Goal: Contribute content: Contribute content

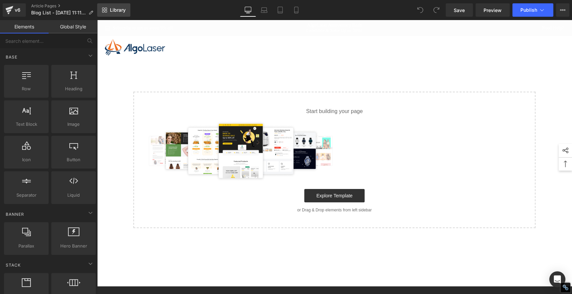
click at [120, 10] on span "Library" at bounding box center [118, 10] width 16 height 6
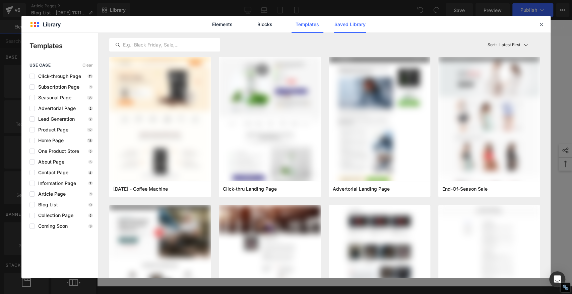
click at [0, 0] on link "Saved Library" at bounding box center [0, 0] width 0 height 0
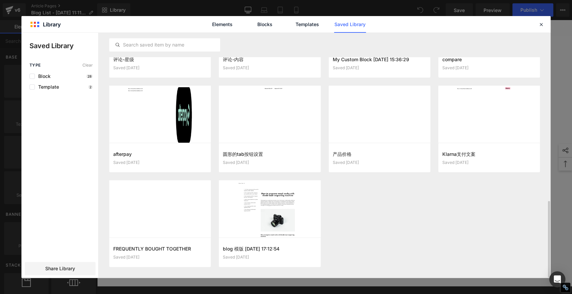
scroll to position [537, 0]
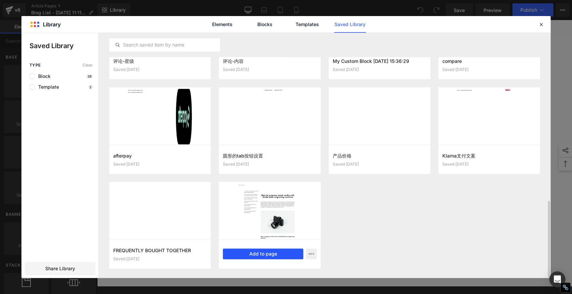
click at [273, 255] on button "Add to page" at bounding box center [263, 254] width 80 height 11
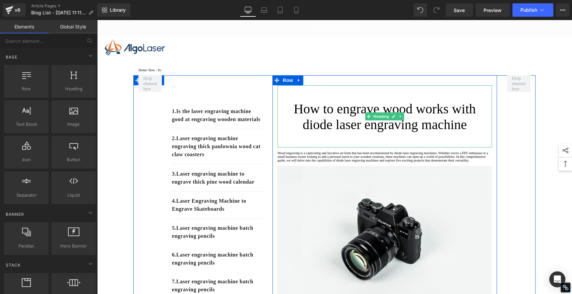
click at [319, 120] on h1 "How to engrave wood works with diode laser engraving machine" at bounding box center [384, 116] width 214 height 31
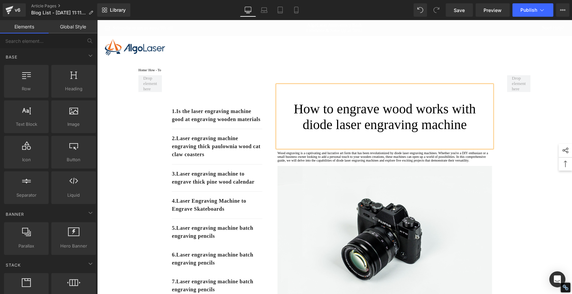
click at [319, 120] on h1 "How to engrave wood works with diode laser engraving machine" at bounding box center [384, 116] width 214 height 31
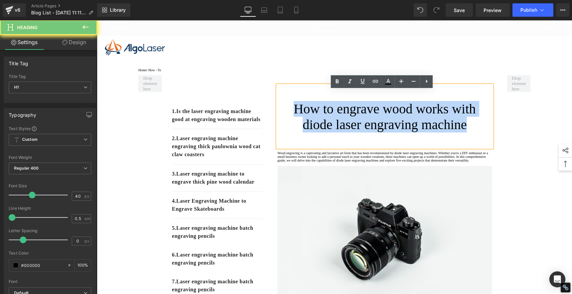
click at [319, 120] on h1 "How to engrave wood works with diode laser engraving machine" at bounding box center [384, 116] width 214 height 31
paste div
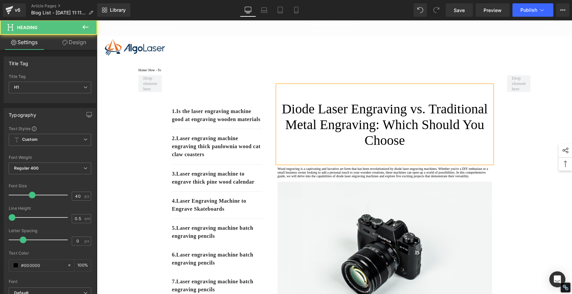
click at [336, 122] on h1 "Diode Laser Engraving vs. Traditional Metal Engraving: Which Should You Choose" at bounding box center [384, 124] width 214 height 47
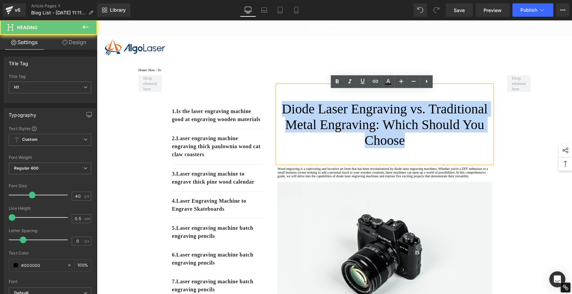
click at [336, 122] on h1 "Diode Laser Engraving vs. Traditional Metal Engraving: Which Should You Choose" at bounding box center [384, 124] width 214 height 47
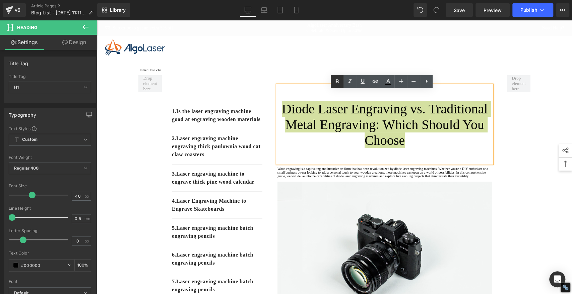
click at [340, 80] on icon at bounding box center [337, 82] width 8 height 8
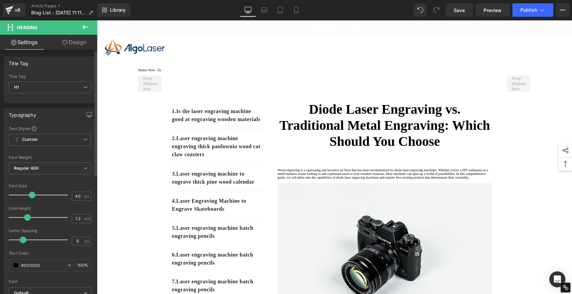
type input "1.3"
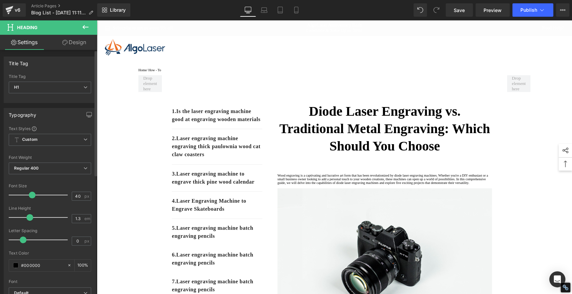
drag, startPoint x: 17, startPoint y: 216, endPoint x: 29, endPoint y: 218, distance: 12.8
click at [29, 218] on span at bounding box center [29, 217] width 7 height 7
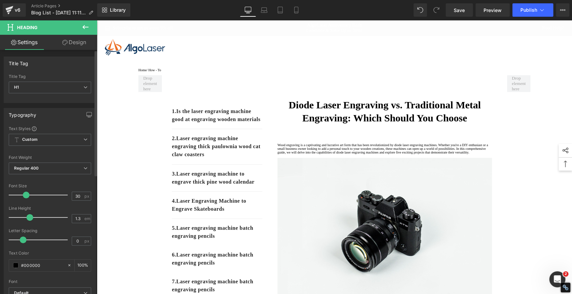
drag, startPoint x: 31, startPoint y: 193, endPoint x: 25, endPoint y: 193, distance: 5.7
click at [25, 193] on span at bounding box center [26, 195] width 7 height 7
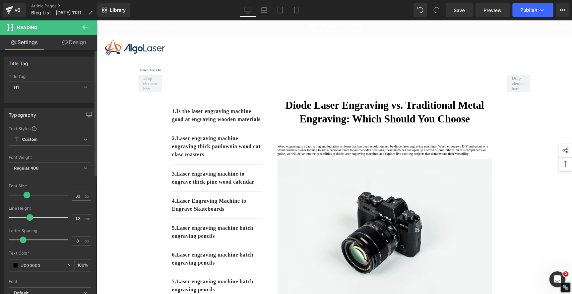
type input "29"
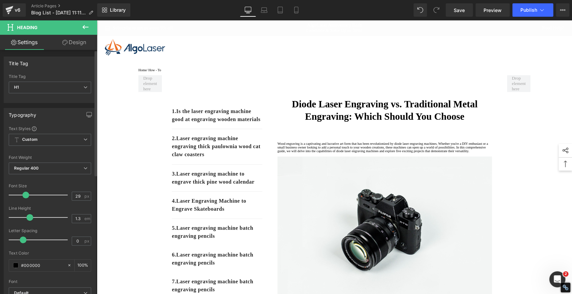
click at [24, 195] on span at bounding box center [25, 195] width 7 height 7
click at [458, 10] on span "Save" at bounding box center [459, 10] width 11 height 7
click at [460, 13] on link "Save" at bounding box center [459, 9] width 27 height 13
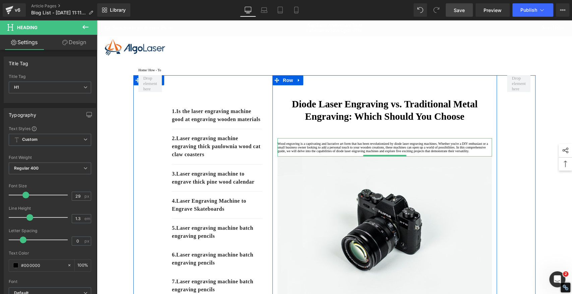
click at [315, 157] on p at bounding box center [384, 155] width 214 height 4
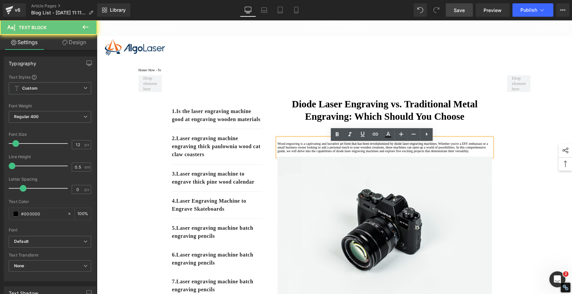
click at [309, 153] on p "Wood engraving is a captivating and lucrative art form that has been revolution…" at bounding box center [384, 147] width 214 height 11
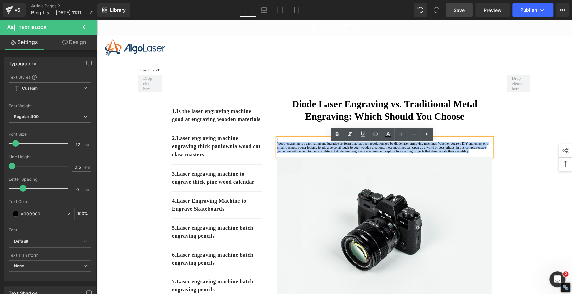
drag, startPoint x: 307, startPoint y: 176, endPoint x: 266, endPoint y: 140, distance: 54.3
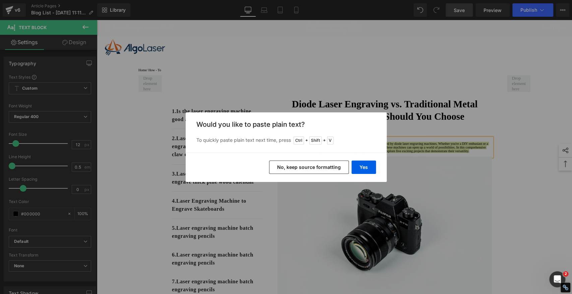
click at [331, 169] on button "No, keep source formatting" at bounding box center [309, 167] width 80 height 13
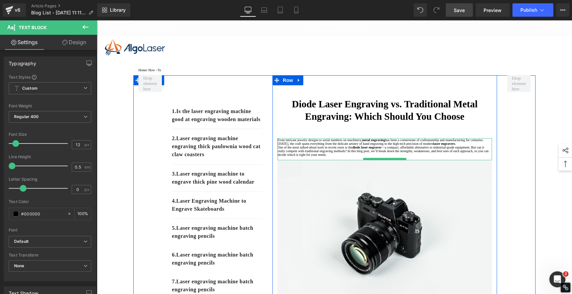
click at [403, 146] on p "From intricate jewelry designs to serial numbers on machinery, metal engraving …" at bounding box center [384, 141] width 214 height 7
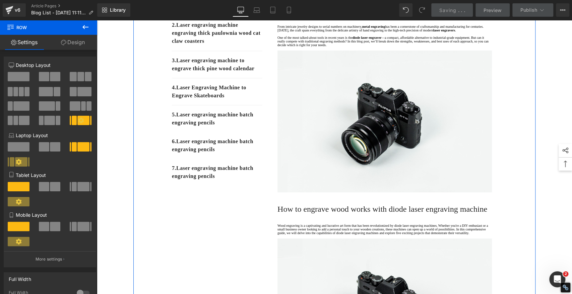
scroll to position [149, 0]
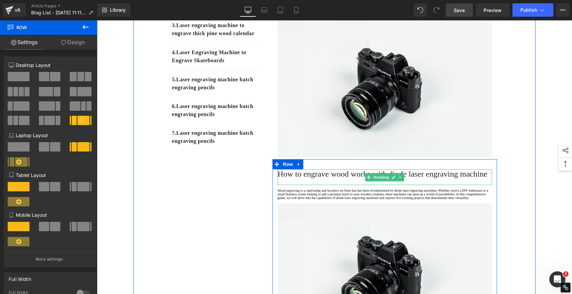
click at [309, 179] on h2 "How to engrave wood works with diode laser engraving machine" at bounding box center [384, 174] width 214 height 9
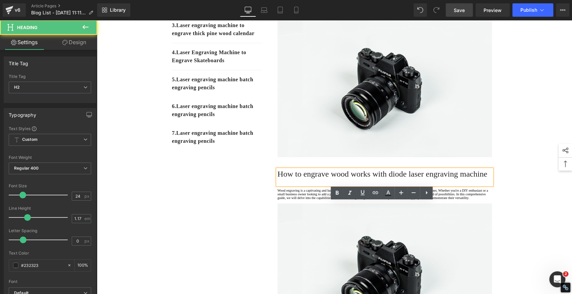
click at [309, 179] on h2 "How to engrave wood works with diode laser engraving machine" at bounding box center [384, 174] width 214 height 9
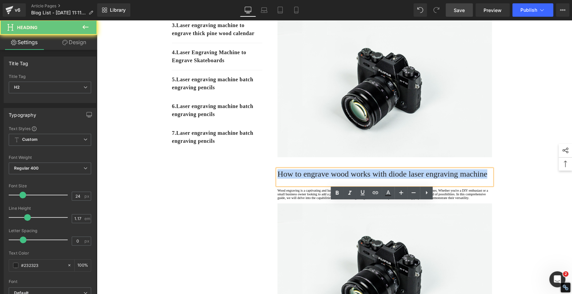
click at [309, 179] on h2 "How to engrave wood works with diode laser engraving machine" at bounding box center [384, 174] width 214 height 9
paste div
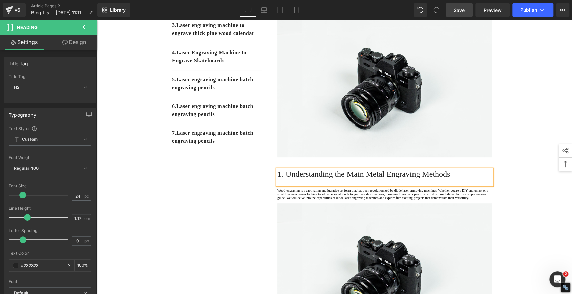
click at [313, 179] on h2 "1. Understanding the Main Metal Engraving Methods" at bounding box center [384, 174] width 214 height 9
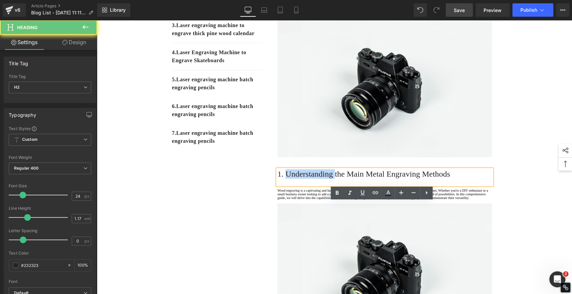
click at [313, 179] on h2 "1. Understanding the Main Metal Engraving Methods" at bounding box center [384, 174] width 214 height 9
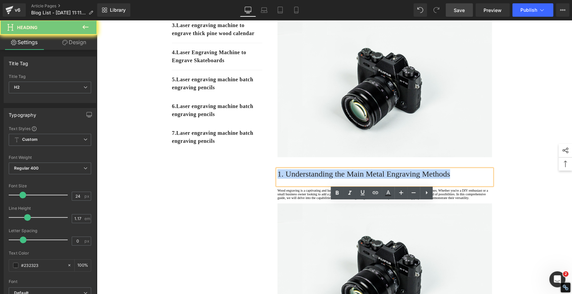
click at [313, 179] on h2 "1. Understanding the Main Metal Engraving Methods" at bounding box center [384, 174] width 214 height 9
click at [339, 191] on icon at bounding box center [337, 193] width 8 height 8
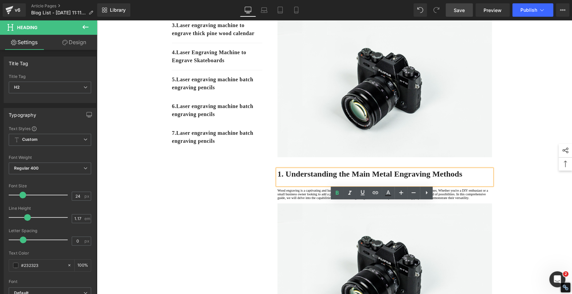
click at [228, 206] on div "1. Is the laser engraving machine good at engraving wooden materials Text Block…" at bounding box center [334, 241] width 402 height 629
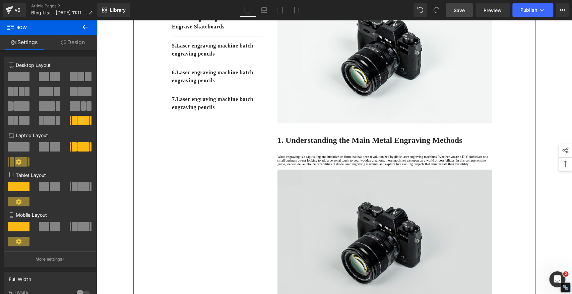
scroll to position [223, 0]
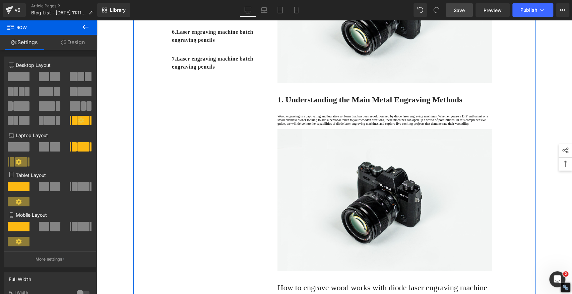
click at [301, 126] on p "Wood engraving is a captivating and lucrative art form that has been revolution…" at bounding box center [384, 120] width 214 height 11
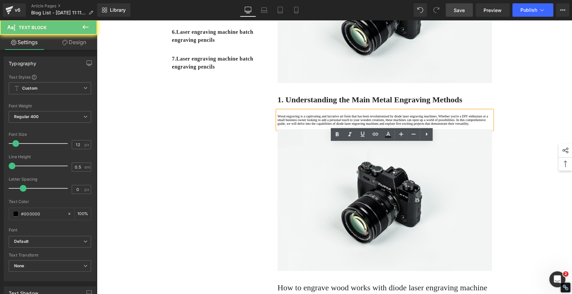
click at [298, 129] on p at bounding box center [384, 128] width 214 height 4
click at [302, 126] on p "Wood engraving is a captivating and lucrative art form that has been revolution…" at bounding box center [384, 120] width 214 height 11
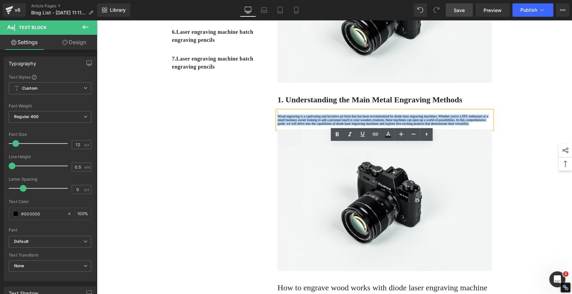
drag, startPoint x: 303, startPoint y: 175, endPoint x: 239, endPoint y: 130, distance: 78.4
click at [239, 130] on div "1. Is the laser engraving machine good at engraving wooden materials Text Block…" at bounding box center [334, 166] width 402 height 629
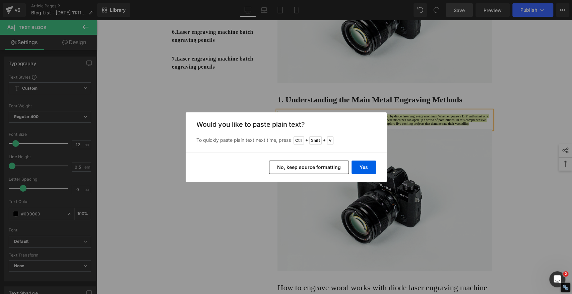
click at [309, 168] on button "No, keep source formatting" at bounding box center [309, 167] width 80 height 13
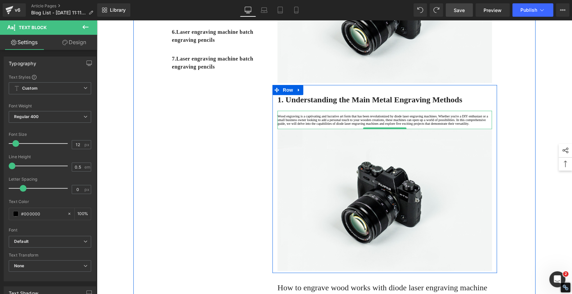
click at [295, 126] on p "Wood engraving is a captivating and lucrative art form that has been revolution…" at bounding box center [384, 120] width 214 height 11
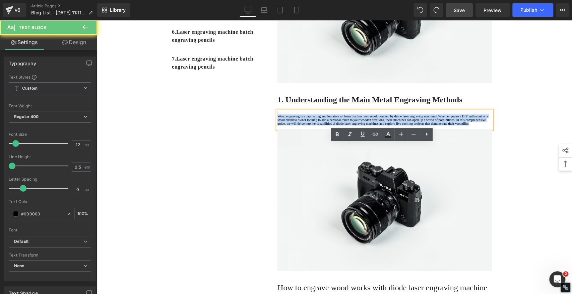
drag, startPoint x: 302, startPoint y: 177, endPoint x: 277, endPoint y: 142, distance: 43.1
click at [250, 137] on div "1. Is the laser engraving machine good at engraving wooden materials Text Block…" at bounding box center [334, 166] width 402 height 629
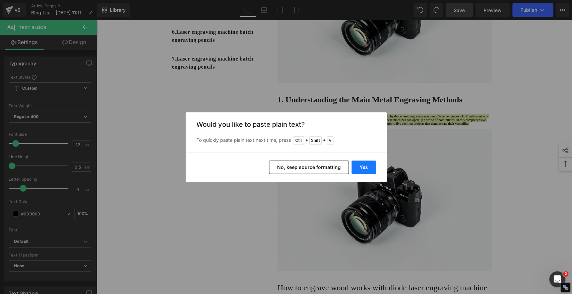
click at [363, 171] on button "Yes" at bounding box center [363, 167] width 24 height 13
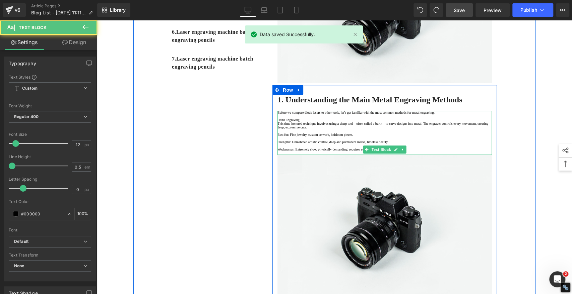
click at [277, 137] on p "Best for: Fine jewelry, custom artwork, heirloom pieces." at bounding box center [384, 135] width 214 height 4
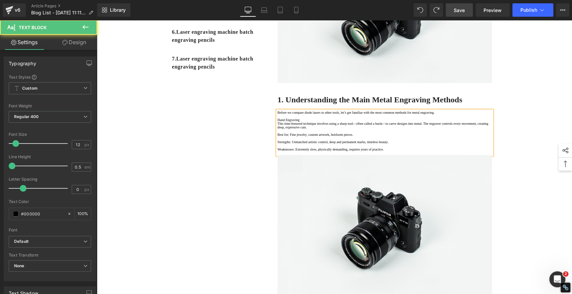
click at [311, 122] on p "Hand Engraving" at bounding box center [384, 120] width 214 height 4
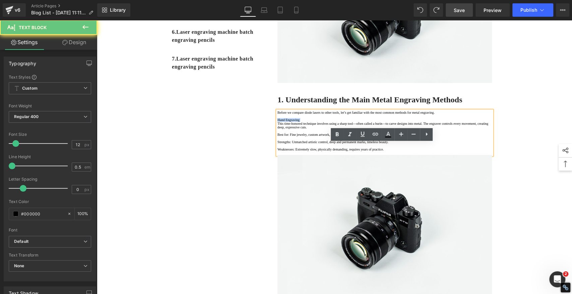
click at [311, 122] on p "Hand Engraving" at bounding box center [384, 120] width 214 height 4
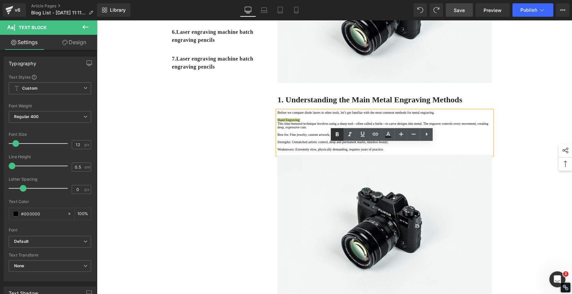
click at [339, 134] on icon at bounding box center [337, 135] width 8 height 8
click at [319, 118] on p at bounding box center [384, 117] width 214 height 4
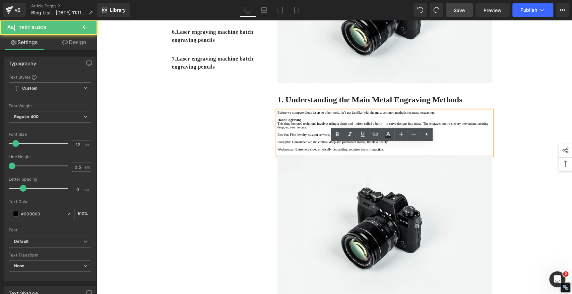
click at [322, 122] on p "Hand Engraving" at bounding box center [384, 120] width 214 height 4
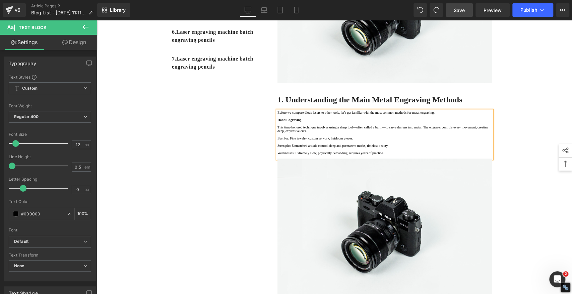
click at [227, 180] on div "1. Is the laser engraving machine good at engraving wooden materials Text Block…" at bounding box center [334, 181] width 402 height 659
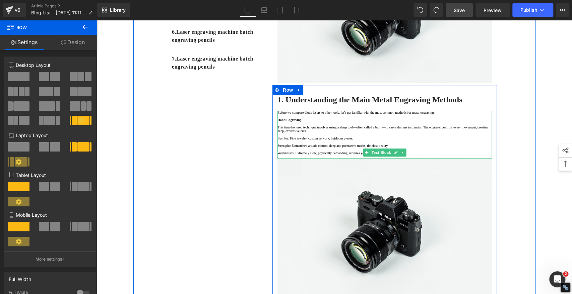
click at [277, 140] on p "Best for: Fine jewelry, custom artwork, heirloom pieces." at bounding box center [384, 139] width 214 height 4
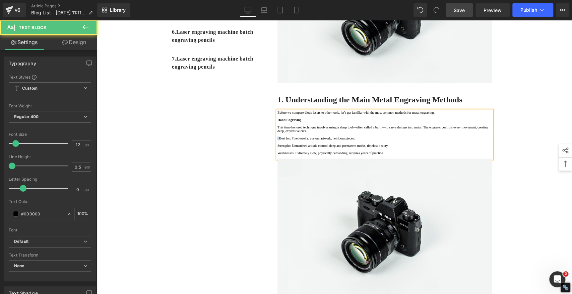
drag, startPoint x: 280, startPoint y: 195, endPoint x: 275, endPoint y: 195, distance: 4.7
click at [277, 140] on p "· Best for: Fine jewelry, custom artwork, heirloom pieces." at bounding box center [384, 139] width 214 height 4
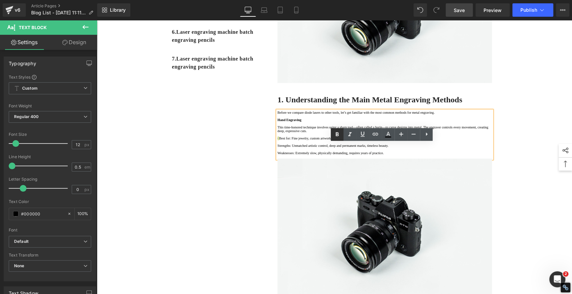
drag, startPoint x: 336, startPoint y: 133, endPoint x: 209, endPoint y: 135, distance: 127.0
click at [336, 133] on icon at bounding box center [337, 135] width 8 height 8
click at [245, 189] on div "1. Is the laser engraving machine good at engraving wooden materials Text Block…" at bounding box center [334, 181] width 402 height 659
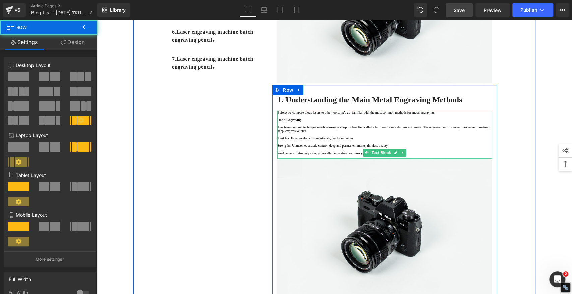
click at [280, 140] on p "· Best for: Fine jewelry, custom artwork, heirloom pieces." at bounding box center [384, 139] width 214 height 4
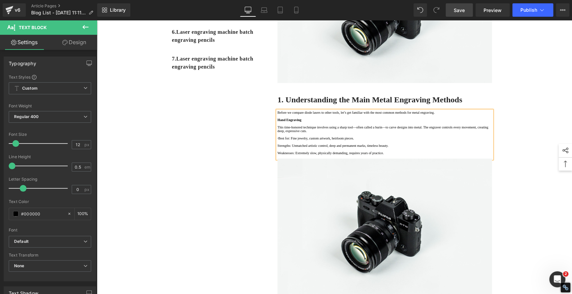
copy strong "·"
click at [277, 148] on p "Strengths: Unmatched artistic control, deep and permanent marks, timeless beaut…" at bounding box center [384, 146] width 214 height 4
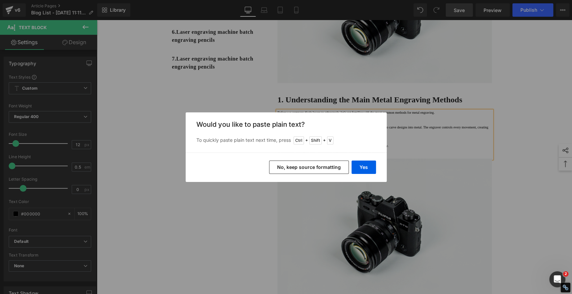
click at [326, 167] on button "No, keep source formatting" at bounding box center [309, 167] width 80 height 13
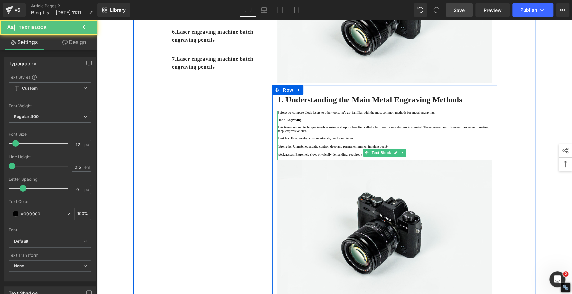
click at [278, 156] on p "Weaknesses: Extremely slow, physically demanding, requires years of practice." at bounding box center [384, 155] width 214 height 4
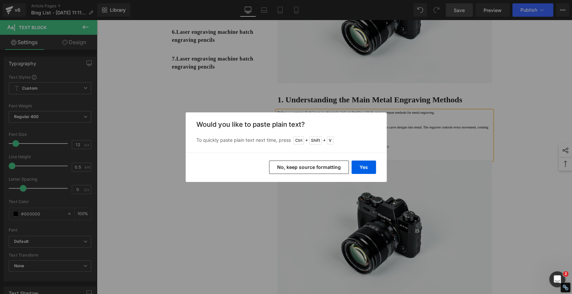
drag, startPoint x: 312, startPoint y: 168, endPoint x: 205, endPoint y: 152, distance: 108.0
click at [312, 168] on button "No, keep source formatting" at bounding box center [309, 167] width 80 height 13
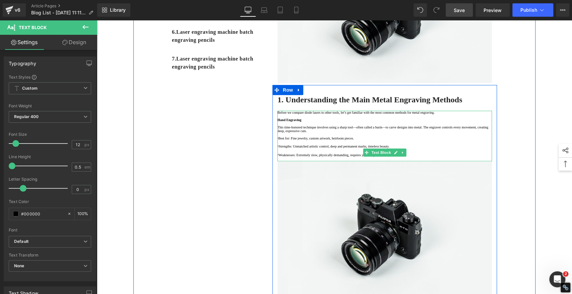
drag, startPoint x: 298, startPoint y: 205, endPoint x: 297, endPoint y: 202, distance: 3.4
click at [298, 149] on p "· Strengths: Unmatched artistic control, deep and permanent marks, timeless bea…" at bounding box center [384, 146] width 214 height 5
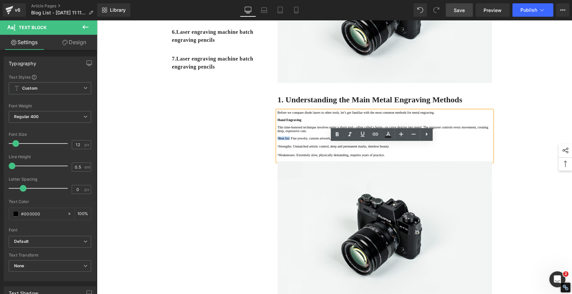
drag, startPoint x: 295, startPoint y: 195, endPoint x: 276, endPoint y: 195, distance: 19.4
click at [277, 140] on p "· Best for: Fine jewelry, custom artwork, heirloom pieces." at bounding box center [384, 139] width 214 height 4
click at [338, 135] on icon at bounding box center [337, 134] width 3 height 4
drag, startPoint x: 298, startPoint y: 206, endPoint x: 275, endPoint y: 209, distance: 23.2
click at [277, 149] on p "· Strengths: Unmatched artistic control, deep and permanent marks, timeless bea…" at bounding box center [384, 146] width 214 height 5
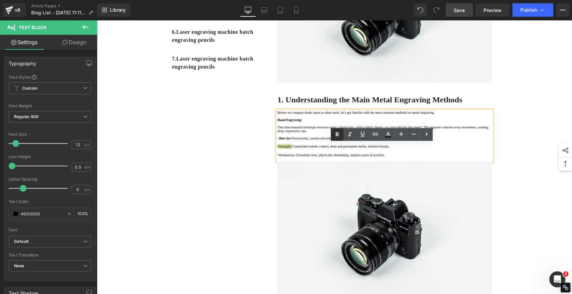
click at [335, 132] on icon at bounding box center [337, 135] width 8 height 8
drag, startPoint x: 303, startPoint y: 217, endPoint x: 275, endPoint y: 218, distance: 28.5
click at [277, 158] on p "· Weaknesses: Extremely slow, physically demanding, requires years of practice." at bounding box center [384, 155] width 214 height 5
drag, startPoint x: 337, startPoint y: 135, endPoint x: 333, endPoint y: 139, distance: 5.5
click at [337, 135] on icon at bounding box center [337, 135] width 8 height 8
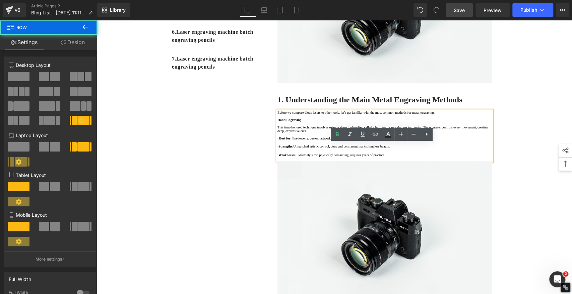
click at [227, 192] on div "1. Is the laser engraving machine good at engraving wooden materials Text Block…" at bounding box center [334, 183] width 402 height 662
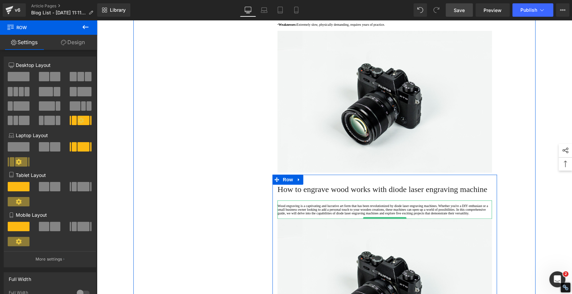
scroll to position [297, 0]
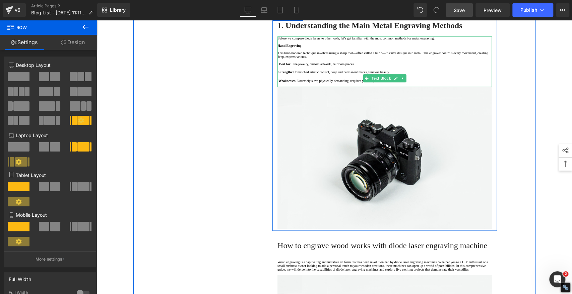
click at [445, 83] on p "· Weaknesses: Extremely slow, physically demanding, requires years of practice." at bounding box center [384, 80] width 214 height 5
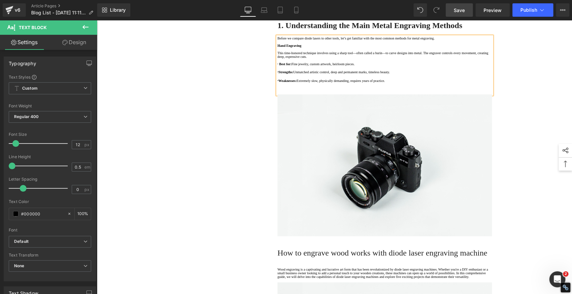
click at [299, 91] on p at bounding box center [384, 89] width 214 height 4
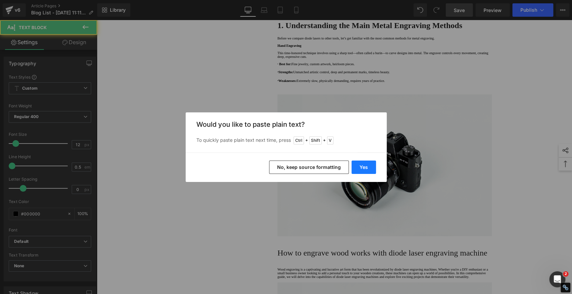
click at [358, 169] on button "Yes" at bounding box center [363, 167] width 24 height 13
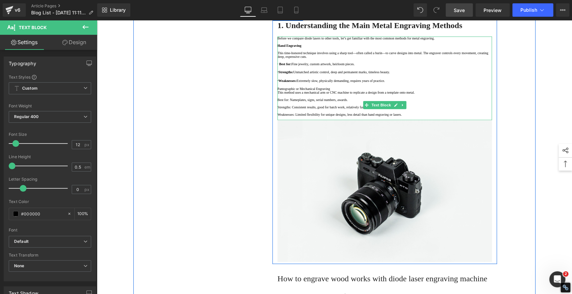
click at [368, 91] on p "Pantographic or Mechanical Engraving" at bounding box center [384, 89] width 214 height 4
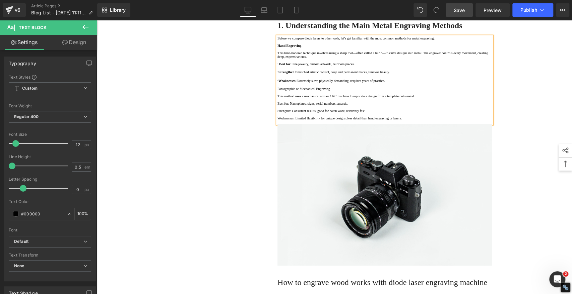
click at [364, 91] on p "Pantographic or Mechanical Engraving" at bounding box center [384, 89] width 214 height 4
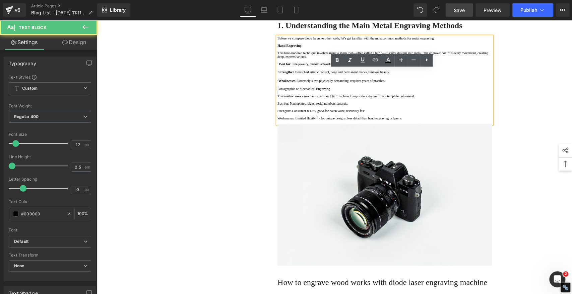
click at [364, 91] on p "Pantographic or Mechanical Engraving" at bounding box center [384, 89] width 214 height 4
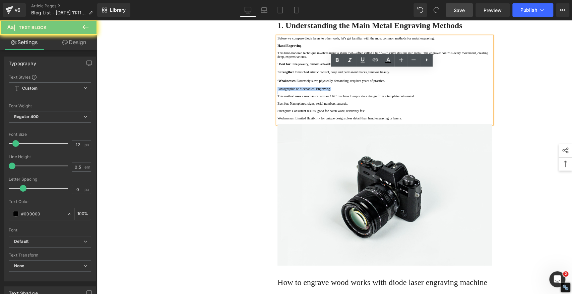
click at [364, 91] on p "Pantographic or Mechanical Engraving" at bounding box center [384, 89] width 214 height 4
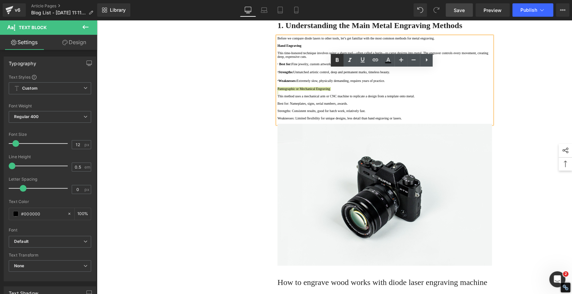
click at [339, 58] on icon at bounding box center [337, 60] width 8 height 8
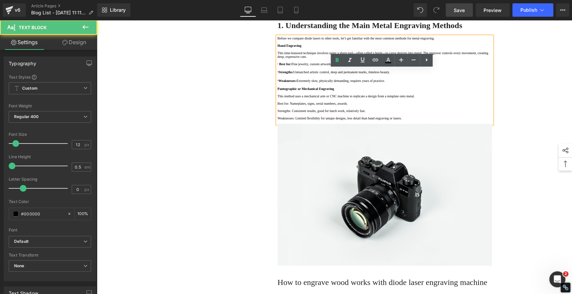
click at [455, 120] on p "Weaknesses: Limited flexibility for unique designs, less detail than hand engra…" at bounding box center [384, 119] width 214 height 4
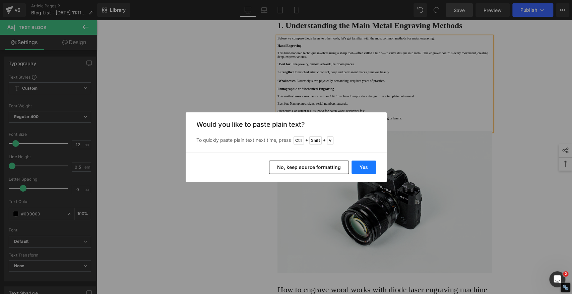
click at [364, 165] on button "Yes" at bounding box center [363, 167] width 24 height 13
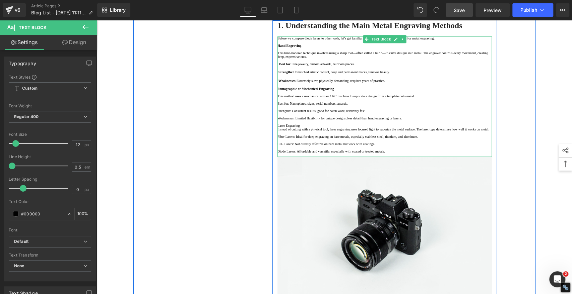
click at [327, 128] on p "Laser Engraving" at bounding box center [384, 126] width 214 height 4
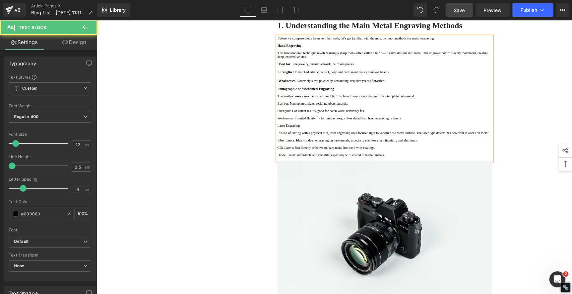
click at [330, 128] on p "Laser Engraving" at bounding box center [384, 126] width 214 height 4
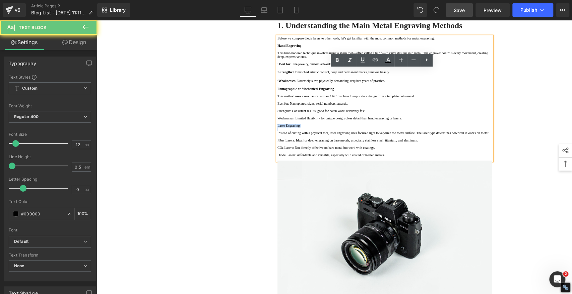
click at [330, 128] on p "Laser Engraving" at bounding box center [384, 126] width 214 height 4
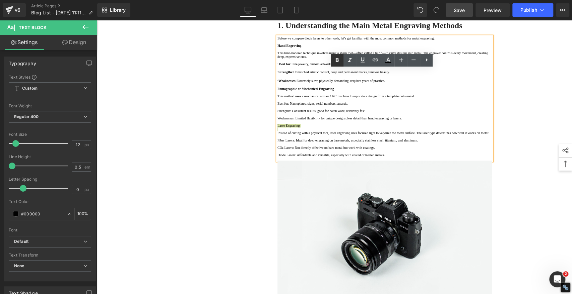
click at [336, 59] on icon at bounding box center [337, 60] width 8 height 8
click at [387, 131] on p at bounding box center [384, 130] width 214 height 4
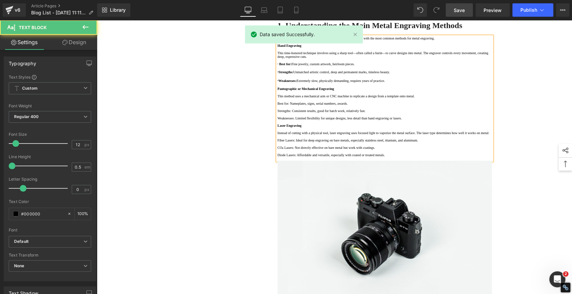
click at [280, 74] on strong "· Strengths:" at bounding box center [285, 72] width 16 height 4
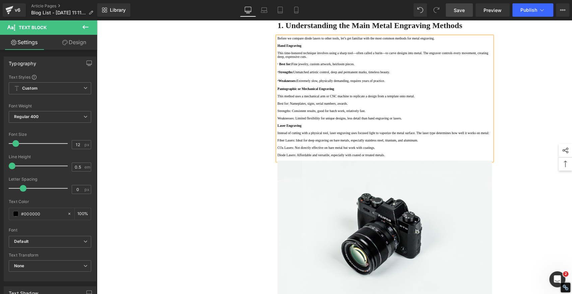
copy span "·"
click at [287, 106] on p "Best for: Nameplates, signs, serial numbers, awards." at bounding box center [384, 104] width 214 height 4
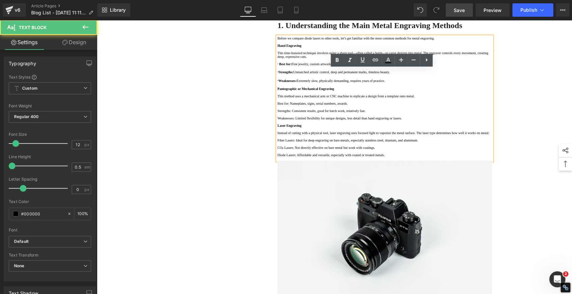
click at [277, 106] on p "Best for: Nameplates, signs, serial numbers, awards." at bounding box center [384, 104] width 214 height 4
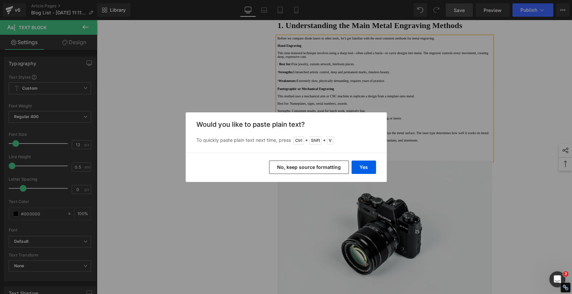
click at [334, 167] on button "No, keep source formatting" at bounding box center [309, 167] width 80 height 13
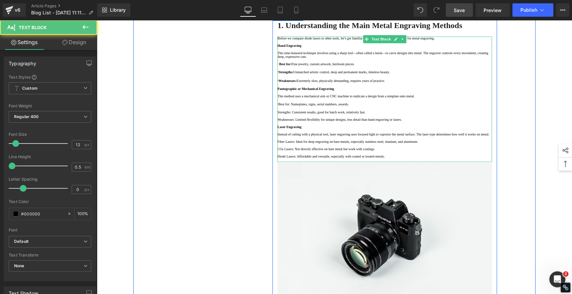
click at [277, 114] on p "Strengths: Consistent results, good for batch work, relatively fast." at bounding box center [384, 113] width 214 height 4
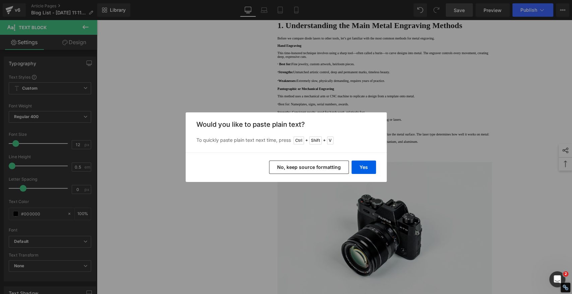
click at [318, 165] on button "No, keep source formatting" at bounding box center [309, 167] width 80 height 13
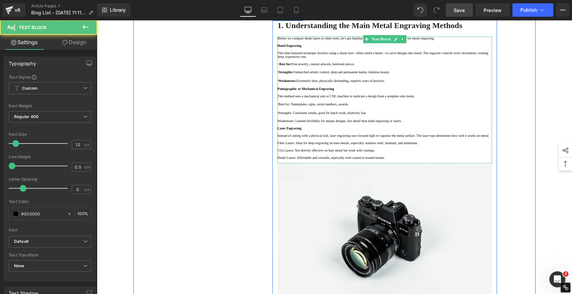
click at [277, 123] on p "Weaknesses: Limited flexibility for unique designs, less detail than hand engra…" at bounding box center [384, 121] width 214 height 4
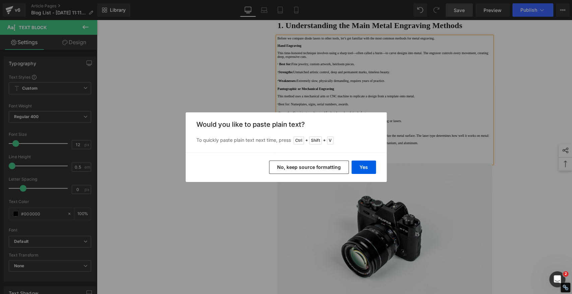
click at [332, 166] on button "No, keep source formatting" at bounding box center [309, 167] width 80 height 13
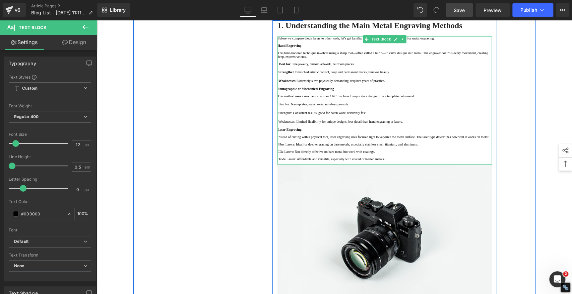
scroll to position [335, 0]
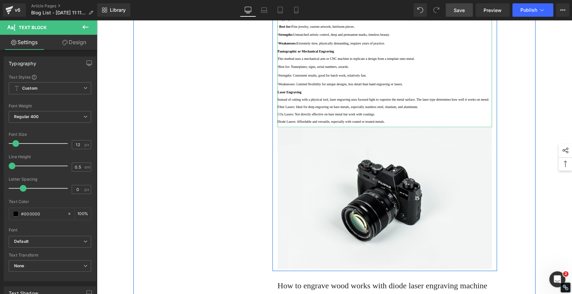
click at [278, 109] on p "Fiber Lasers: Ideal for deep engraving on bare metals, especially stainless ste…" at bounding box center [384, 107] width 214 height 4
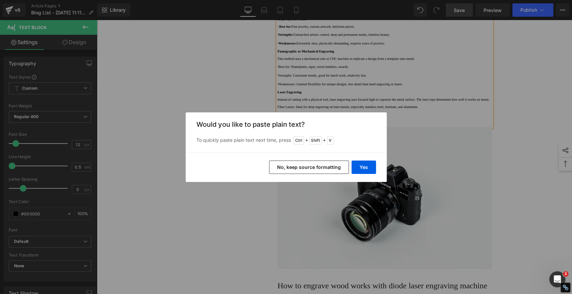
click at [325, 169] on button "No, keep source formatting" at bounding box center [309, 167] width 80 height 13
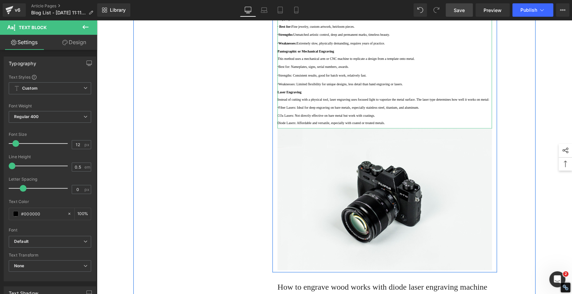
click at [277, 118] on p "CO₂ Lasers: Not directly effective on bare metal but work with coatings." at bounding box center [384, 116] width 214 height 4
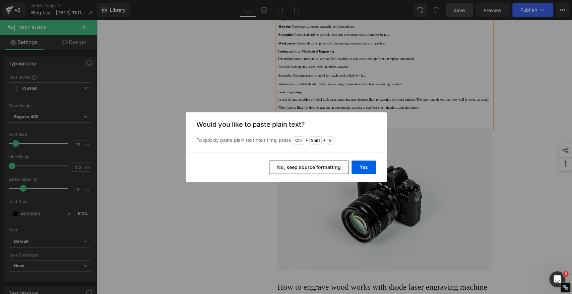
click at [321, 166] on button "No, keep source formatting" at bounding box center [309, 167] width 80 height 13
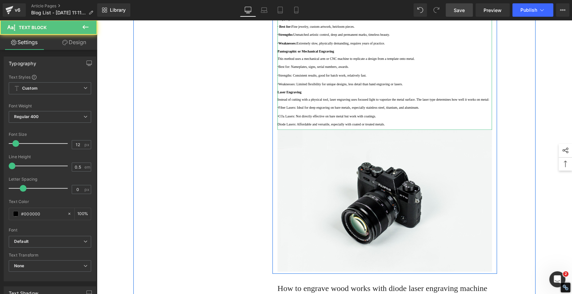
click at [277, 126] on p "Diode Lasers: Affordable and versatile, especially with coated or treated metal…" at bounding box center [384, 125] width 214 height 4
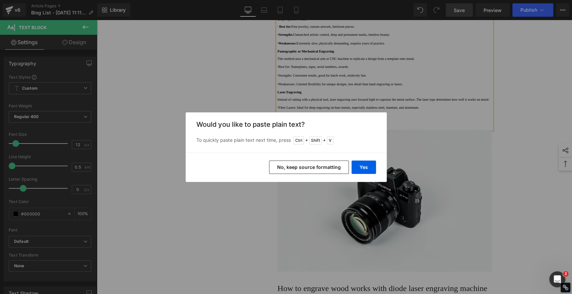
click at [323, 164] on button "No, keep source formatting" at bounding box center [309, 167] width 80 height 13
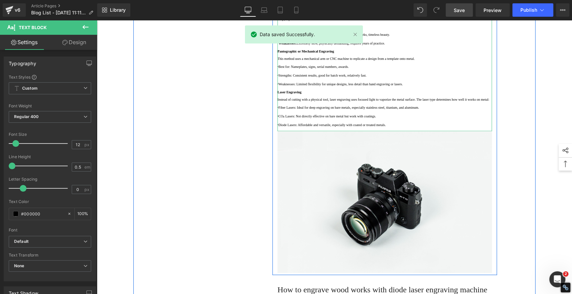
click at [295, 69] on p "· Best for: Nameplates, signs, serial numbers, awards." at bounding box center [384, 66] width 214 height 5
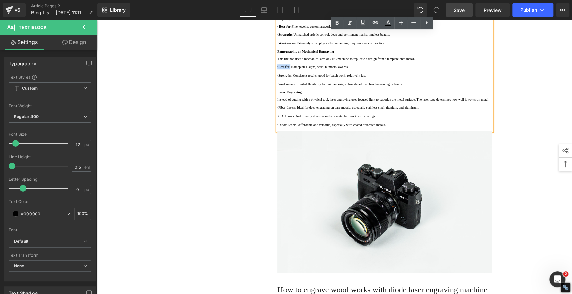
drag, startPoint x: 295, startPoint y: 143, endPoint x: 274, endPoint y: 143, distance: 20.8
click at [277, 69] on p "· Best for: Nameplates, signs, serial numbers, awards." at bounding box center [384, 66] width 214 height 5
click at [336, 24] on icon at bounding box center [337, 23] width 3 height 4
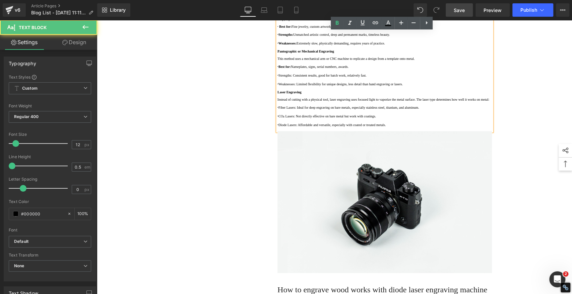
click at [298, 78] on p "· Strengths: Consistent results, good for batch work, relatively fast." at bounding box center [384, 75] width 214 height 5
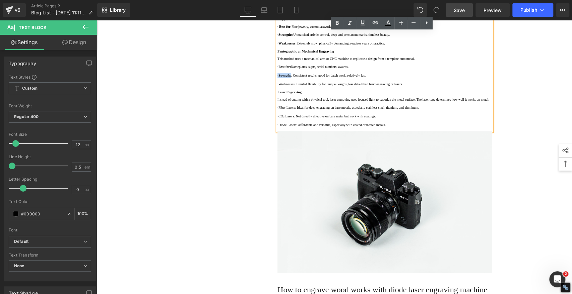
drag, startPoint x: 298, startPoint y: 155, endPoint x: 275, endPoint y: 155, distance: 22.8
click at [277, 78] on p "· Strengths: Consistent results, good for batch work, relatively fast." at bounding box center [384, 75] width 214 height 5
drag, startPoint x: 335, startPoint y: 24, endPoint x: 236, endPoint y: 14, distance: 99.3
click at [335, 24] on icon at bounding box center [337, 23] width 8 height 8
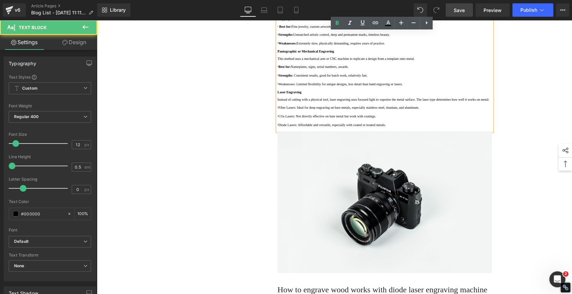
click at [303, 87] on p "· Weaknesses: Limited flexibility for unique designs, less detail than hand eng…" at bounding box center [384, 84] width 214 height 5
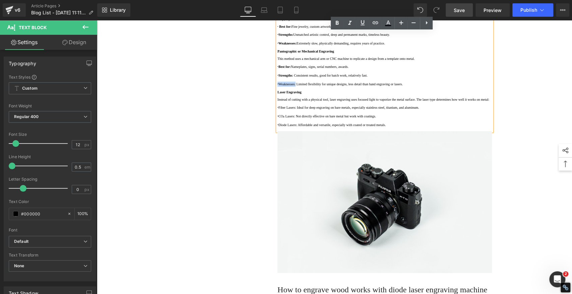
drag, startPoint x: 303, startPoint y: 167, endPoint x: 276, endPoint y: 166, distance: 27.5
click at [277, 87] on p "· Weaknesses: Limited flexibility for unique designs, less detail than hand eng…" at bounding box center [384, 84] width 214 height 5
click at [336, 21] on icon at bounding box center [337, 23] width 3 height 4
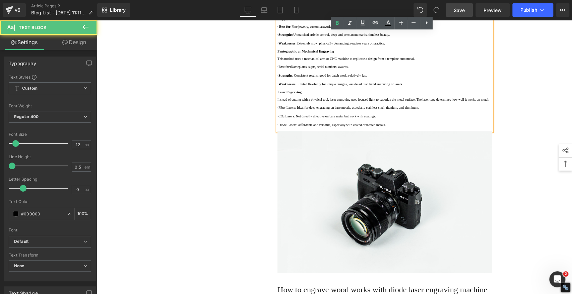
click at [436, 128] on p "· Diode Lasers: Affordable and versatile, especially with coated or treated met…" at bounding box center [384, 125] width 214 height 5
click at [303, 110] on p "· Fiber Lasers: Ideal for deep engraving on bare metals, especially stainless s…" at bounding box center [384, 107] width 214 height 5
drag, startPoint x: 304, startPoint y: 208, endPoint x: 267, endPoint y: 211, distance: 36.3
click at [267, 211] on div "Diode Laser Engraving vs. Traditional Metal Engraving: Which Should You Choose …" at bounding box center [384, 101] width 235 height 723
click at [301, 110] on p "· Fiber Lasers: Ideal for deep engraving on bare metals, especially stainless s…" at bounding box center [384, 107] width 214 height 5
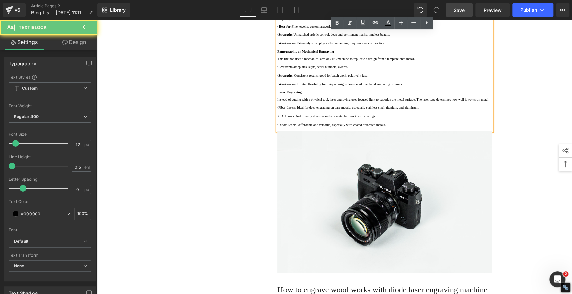
click at [304, 110] on p "· Fiber Lasers: Ideal for deep engraving on bare metals, especially stainless s…" at bounding box center [384, 107] width 214 height 5
click at [303, 110] on p "· Fiber Lasers: Ideal for deep engraving on bare metals, especially stainless s…" at bounding box center [384, 107] width 214 height 5
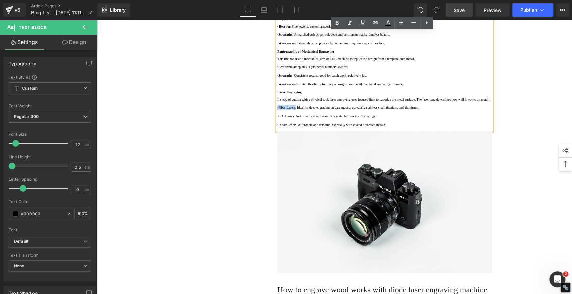
drag, startPoint x: 303, startPoint y: 208, endPoint x: 274, endPoint y: 208, distance: 28.8
click at [277, 110] on p "· Fiber Lasers: Ideal for deep engraving on bare metals, especially stainless s…" at bounding box center [384, 107] width 214 height 5
click at [338, 23] on icon at bounding box center [337, 23] width 8 height 8
click at [301, 119] on p "· CO₂ Lasers: Not directly effective on bare metal but work with coatings." at bounding box center [384, 116] width 214 height 5
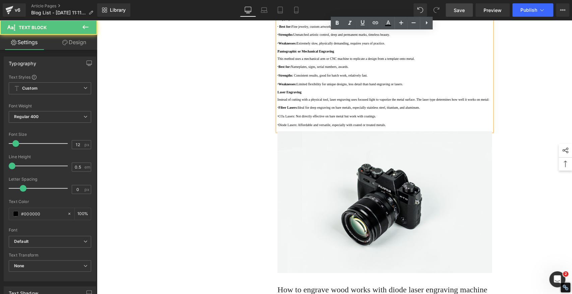
click at [300, 119] on p "· CO₂ Lasers: Not directly effective on bare metal but work with coatings." at bounding box center [384, 116] width 214 height 5
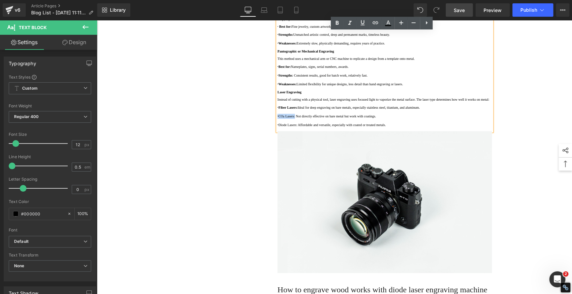
drag, startPoint x: 300, startPoint y: 220, endPoint x: 276, endPoint y: 221, distance: 24.5
click at [277, 119] on p "· CO₂ Lasers: Not directly effective on bare metal but work with coatings." at bounding box center [384, 116] width 214 height 5
click at [338, 21] on icon at bounding box center [337, 23] width 8 height 8
drag, startPoint x: 298, startPoint y: 233, endPoint x: 303, endPoint y: 232, distance: 4.4
click at [299, 128] on p "· Diode Lasers: Affordable and versatile, especially with coated or treated met…" at bounding box center [384, 125] width 214 height 5
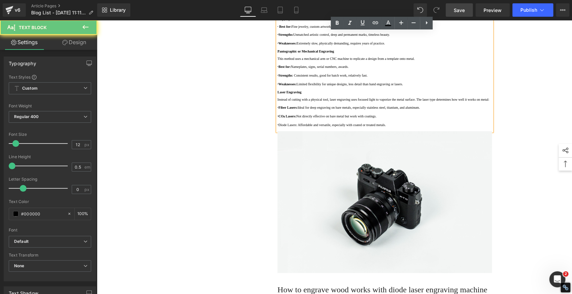
click at [304, 128] on p "· Diode Lasers: Affordable and versatile, especially with coated or treated met…" at bounding box center [384, 125] width 214 height 5
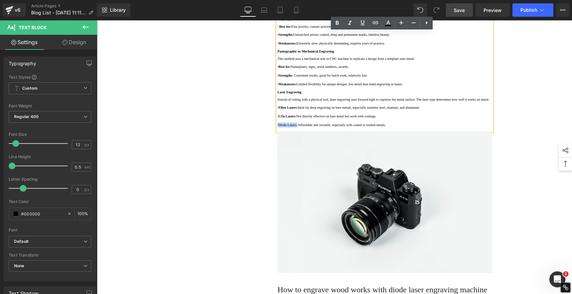
drag, startPoint x: 304, startPoint y: 232, endPoint x: 271, endPoint y: 235, distance: 33.6
click at [272, 235] on div "1. Understanding the Main Metal Engraving Methods Heading Before we compare dio…" at bounding box center [384, 128] width 224 height 290
click at [336, 23] on icon at bounding box center [337, 23] width 3 height 4
click at [204, 178] on div "1. Is the laser engraving machine good at engraving wooden materials Text Block…" at bounding box center [334, 111] width 402 height 743
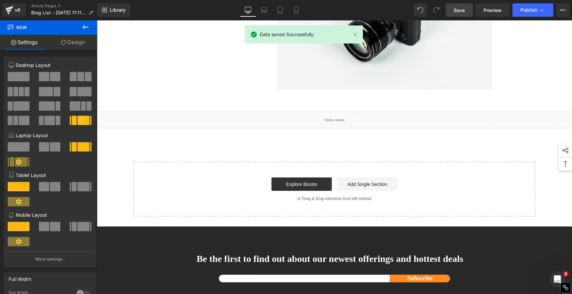
scroll to position [521, 0]
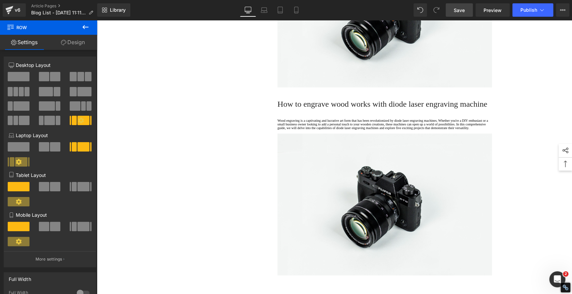
click at [456, 10] on span "Save" at bounding box center [459, 10] width 11 height 7
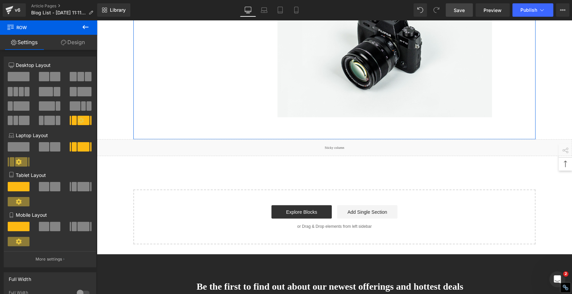
scroll to position [633, 0]
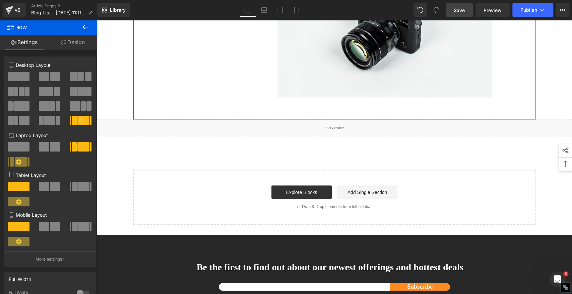
scroll to position [894, 0]
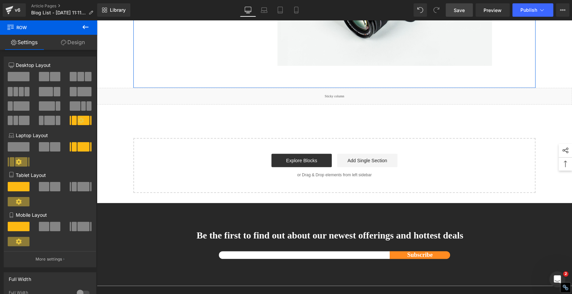
scroll to position [1115, 0]
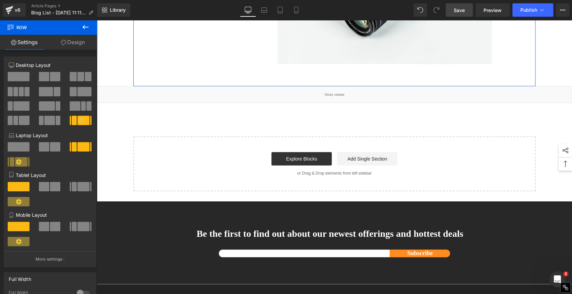
scroll to position [1336, 0]
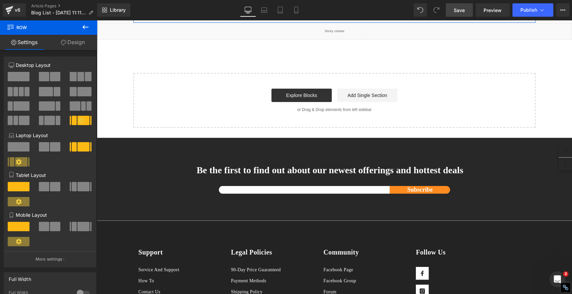
scroll to position [1557, 0]
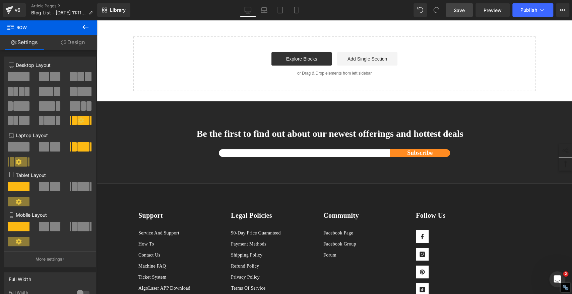
scroll to position [1778, 0]
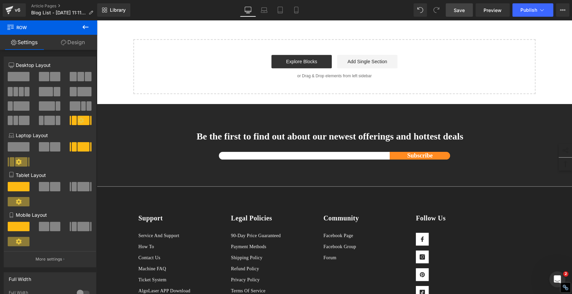
scroll to position [1999, 0]
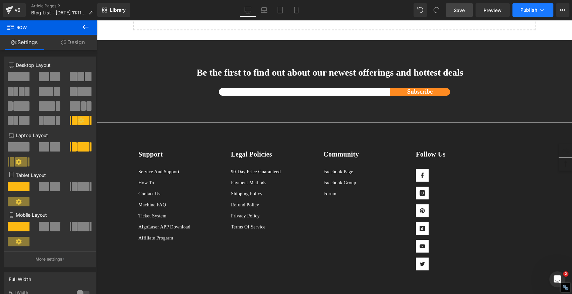
scroll to position [2220, 0]
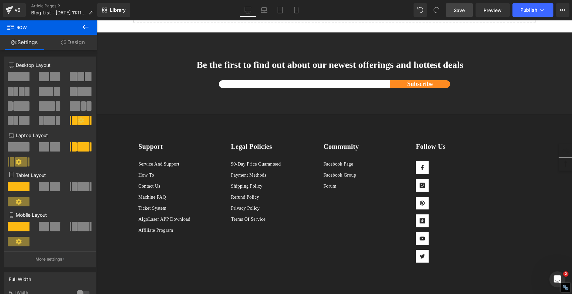
click at [458, 11] on span "Save" at bounding box center [459, 10] width 11 height 7
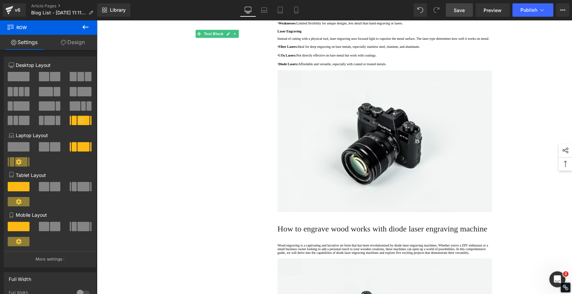
scroll to position [433, 0]
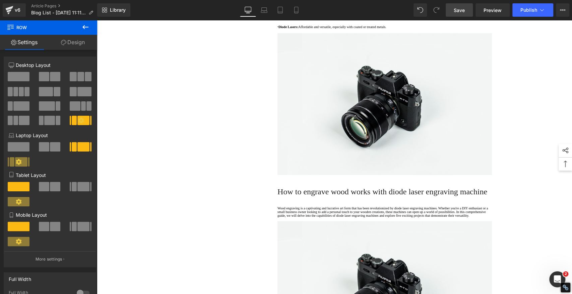
click at [461, 8] on span "Save" at bounding box center [459, 10] width 11 height 7
click at [461, 12] on span "Save" at bounding box center [459, 10] width 11 height 7
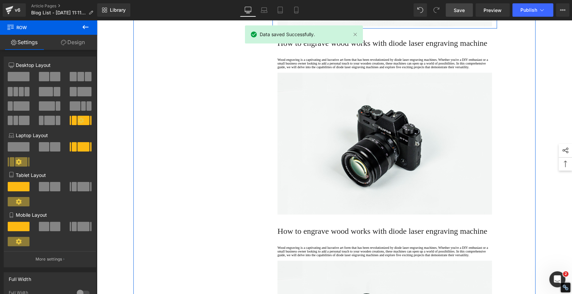
scroll to position [657, 0]
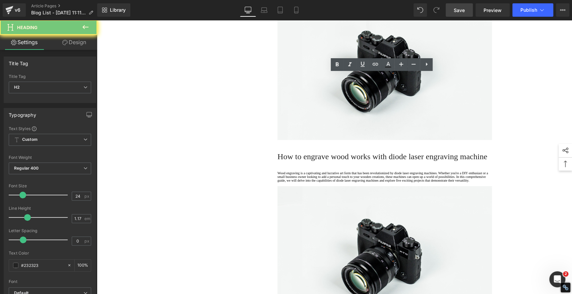
paste div
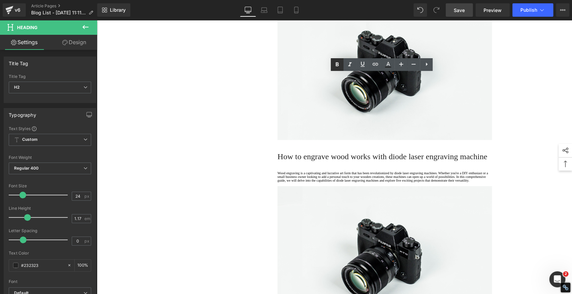
drag, startPoint x: 338, startPoint y: 66, endPoint x: 125, endPoint y: 83, distance: 213.8
click at [338, 66] on icon at bounding box center [337, 64] width 3 height 4
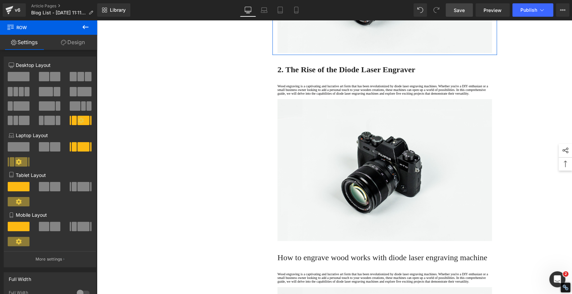
scroll to position [619, 0]
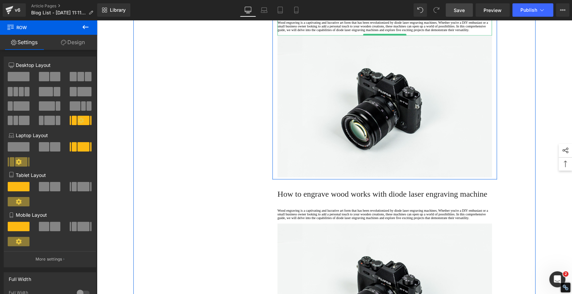
click at [305, 36] on p at bounding box center [384, 34] width 214 height 4
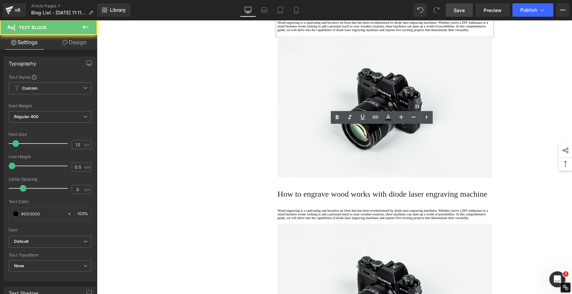
click at [304, 32] on p "Wood engraving is a captivating and lucrative art form that has been revolution…" at bounding box center [384, 26] width 214 height 11
drag, startPoint x: 303, startPoint y: 160, endPoint x: 273, endPoint y: 127, distance: 44.6
click at [277, 36] on div "Wood engraving is a captivating and lucrative art form that has been revolution…" at bounding box center [384, 26] width 214 height 18
click at [299, 32] on p "Wood engraving is a captivating and lucrative art form that has been revolution…" at bounding box center [384, 26] width 214 height 11
click at [303, 32] on p "Wood engraving is a captivating and lucrative art form that has been revolution…" at bounding box center [384, 26] width 214 height 11
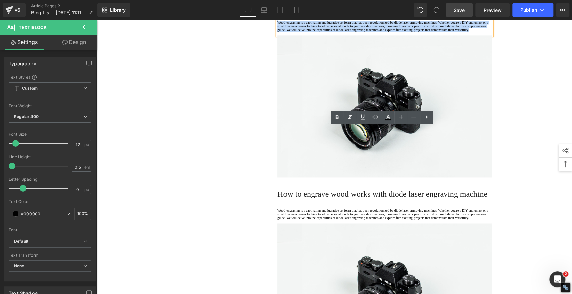
drag, startPoint x: 305, startPoint y: 160, endPoint x: 276, endPoint y: 131, distance: 41.5
click at [277, 36] on div "Wood engraving is a captivating and lucrative art form that has been revolution…" at bounding box center [384, 26] width 214 height 18
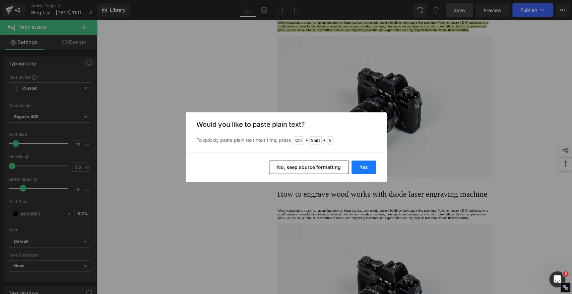
click at [362, 170] on button "Yes" at bounding box center [363, 167] width 24 height 13
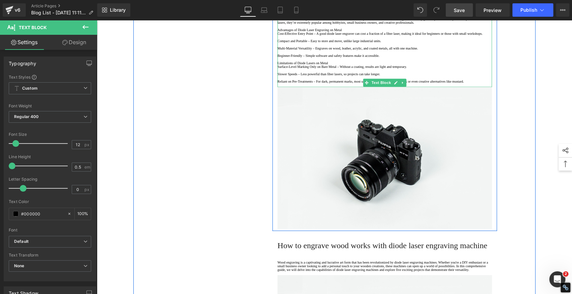
click at [377, 32] on p "Advantages of Diode Laser Engraving on Metal" at bounding box center [384, 30] width 214 height 4
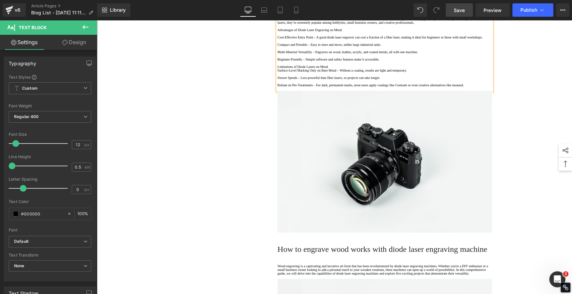
click at [355, 69] on p "Limitations of Diode Lasers on Metal" at bounding box center [384, 67] width 214 height 4
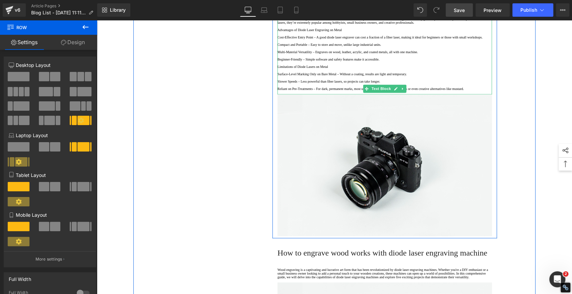
click at [365, 32] on p "Advantages of Diode Laser Engraving on Metal" at bounding box center [384, 30] width 214 height 4
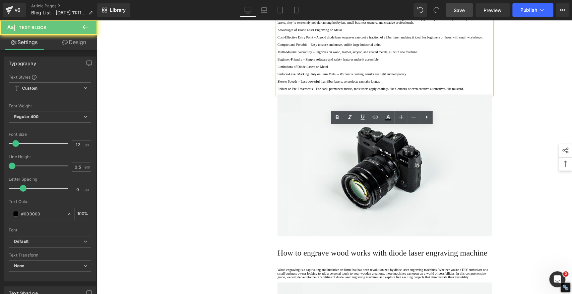
click at [365, 32] on p "Advantages of Diode Laser Engraving on Metal" at bounding box center [384, 30] width 214 height 4
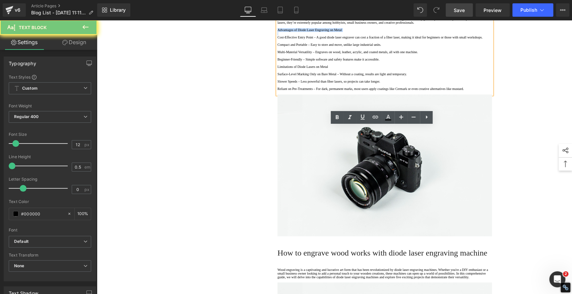
click at [365, 32] on p "Advantages of Diode Laser Engraving on Metal" at bounding box center [384, 30] width 214 height 4
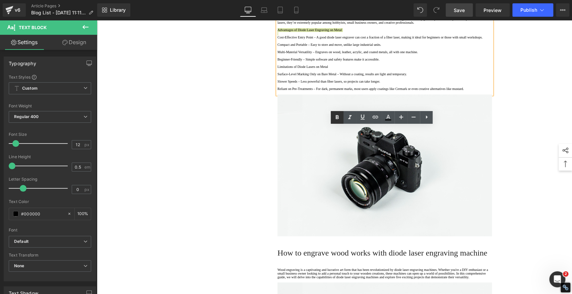
click at [338, 117] on icon at bounding box center [337, 117] width 3 height 4
click at [353, 69] on p "Limitations of Diode Lasers on Metal" at bounding box center [384, 67] width 214 height 4
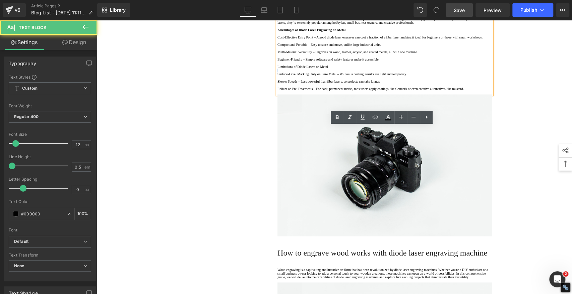
click at [353, 69] on p "Limitations of Diode Lasers on Metal" at bounding box center [384, 67] width 214 height 4
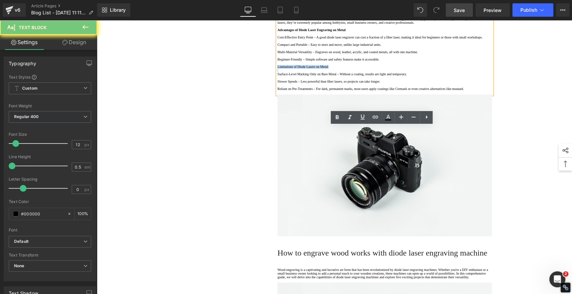
click at [353, 69] on p "Limitations of Diode Lasers on Metal" at bounding box center [384, 67] width 214 height 4
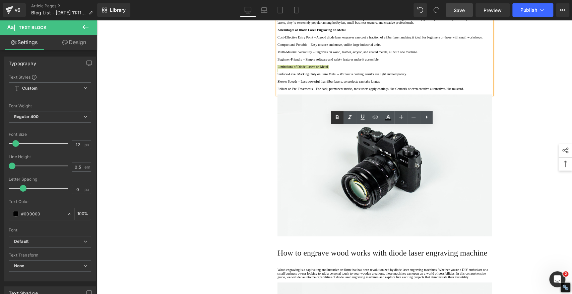
click at [335, 117] on icon at bounding box center [337, 118] width 8 height 8
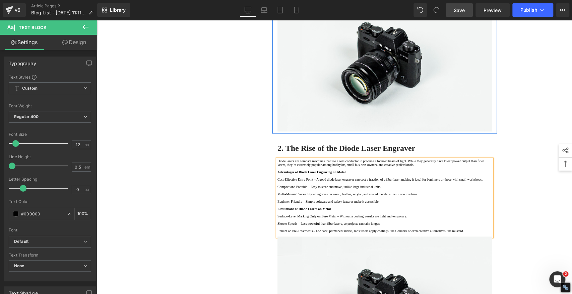
scroll to position [433, 0]
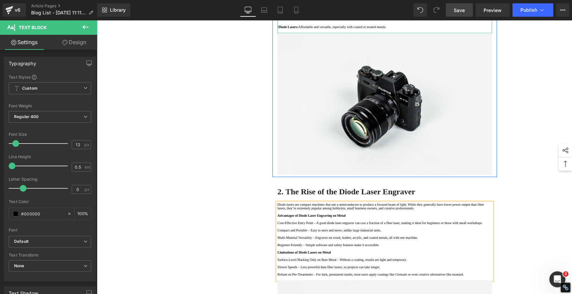
click at [280, 20] on strong "· CO₂ Lasers:" at bounding box center [286, 18] width 19 height 4
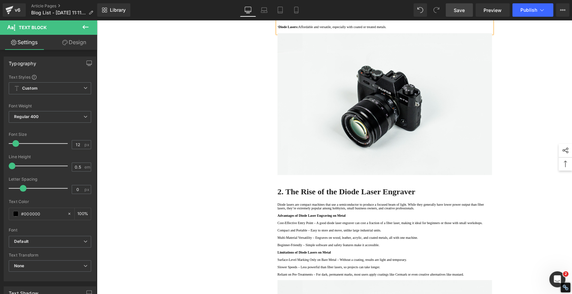
copy span "·"
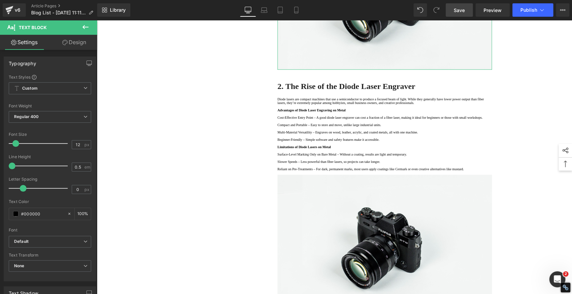
scroll to position [657, 0]
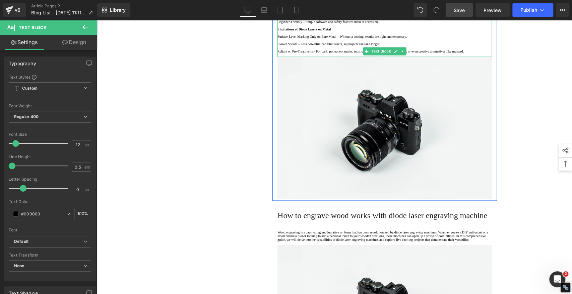
click at [279, 2] on p "Cost-Effective Entry Point – A good diode laser engraver can cost a fraction of…" at bounding box center [384, 0] width 214 height 4
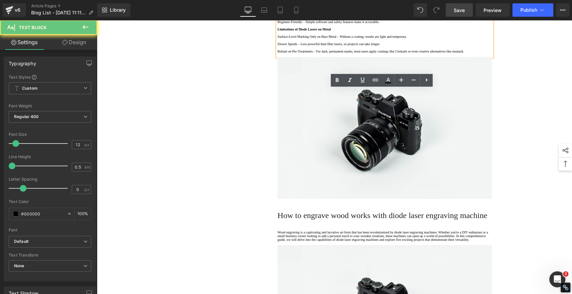
click at [277, 2] on p "Cost-Effective Entry Point – A good diode laser engraver can cost a fraction of…" at bounding box center [384, 0] width 214 height 4
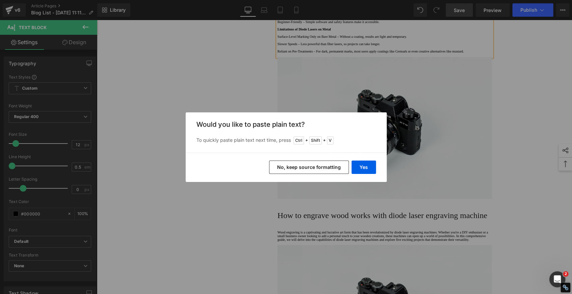
click at [315, 163] on button "No, keep source formatting" at bounding box center [309, 167] width 80 height 13
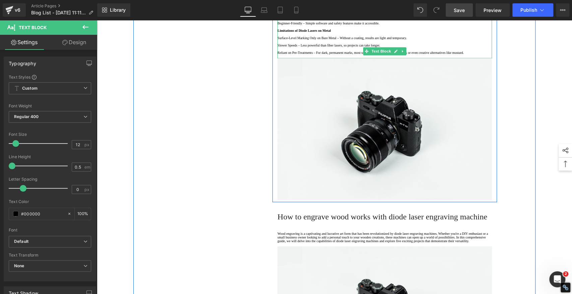
click at [277, 10] on p "Compact and Portable – Easy to store and move, unlike large industrial units." at bounding box center [384, 9] width 214 height 4
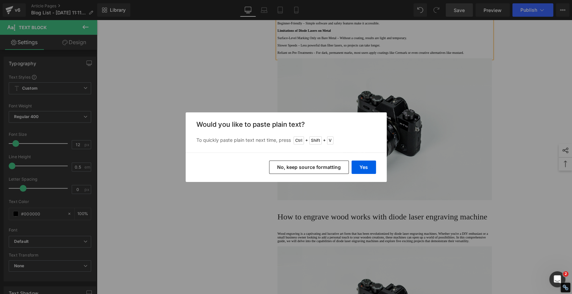
drag, startPoint x: 323, startPoint y: 165, endPoint x: 202, endPoint y: 156, distance: 121.3
click at [323, 165] on button "No, keep source formatting" at bounding box center [309, 167] width 80 height 13
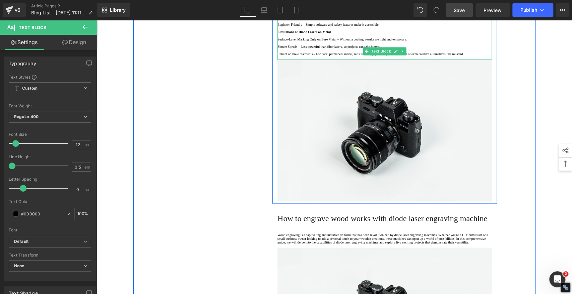
click at [278, 19] on p "Multi-Material Versatility – Engraves on wood, leather, acrylic, and coated met…" at bounding box center [384, 17] width 214 height 4
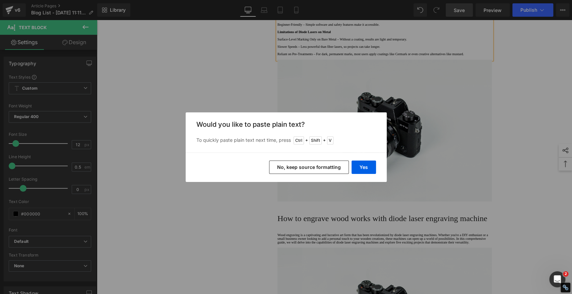
drag, startPoint x: 291, startPoint y: 167, endPoint x: 187, endPoint y: 162, distance: 104.6
click at [291, 167] on button "No, keep source formatting" at bounding box center [309, 167] width 80 height 13
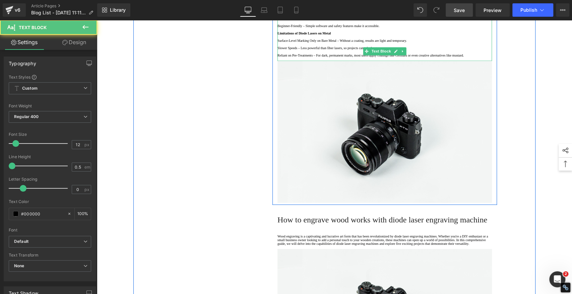
click at [277, 28] on p "Beginner-Friendly – Simple software and safety features make it accessible." at bounding box center [384, 26] width 214 height 4
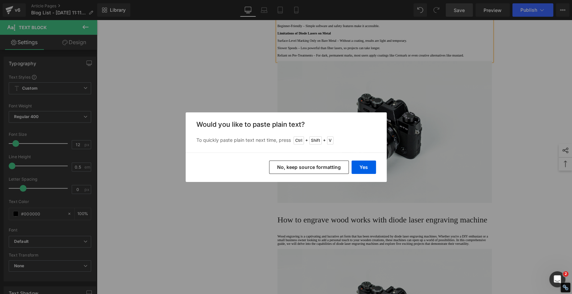
click at [295, 167] on button "No, keep source formatting" at bounding box center [309, 167] width 80 height 13
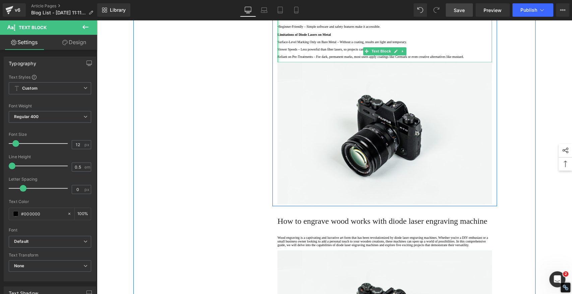
click at [277, 62] on div at bounding box center [278, 21] width 2 height 83
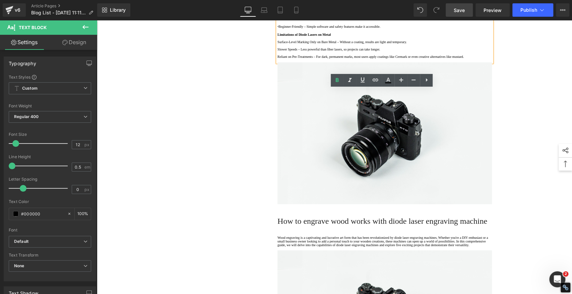
click at [277, 44] on p "Surface-Level Marking Only on Bare Metal – Without a coating, results are light…" at bounding box center [384, 42] width 214 height 4
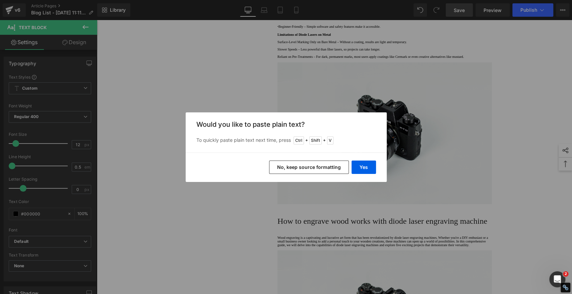
click at [335, 165] on button "No, keep source formatting" at bounding box center [309, 167] width 80 height 13
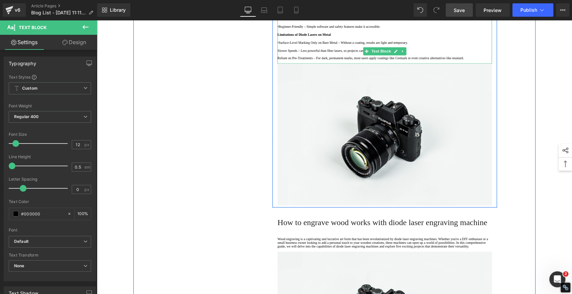
drag, startPoint x: 277, startPoint y: 207, endPoint x: 282, endPoint y: 206, distance: 5.1
click at [277, 53] on p "Slower Speeds – Less powerful than fiber lasers, so projects can take longer." at bounding box center [384, 51] width 214 height 4
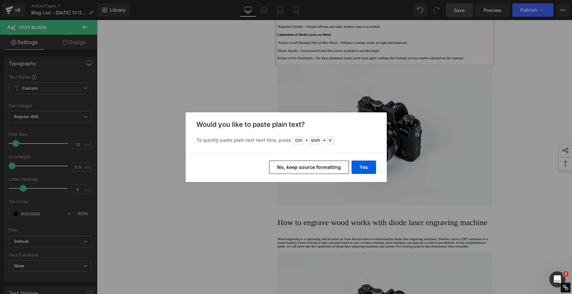
click at [308, 169] on button "No, keep source formatting" at bounding box center [309, 167] width 80 height 13
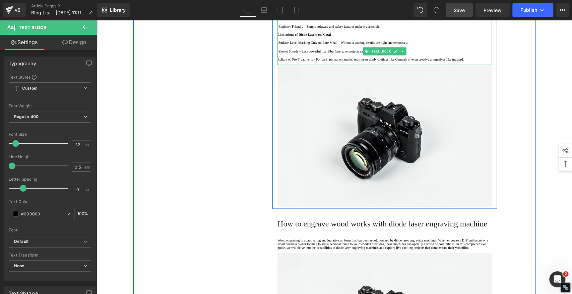
click at [277, 61] on p "Reliant on Pre-Treatments – For dark, permanent marks, most users apply coating…" at bounding box center [384, 60] width 214 height 4
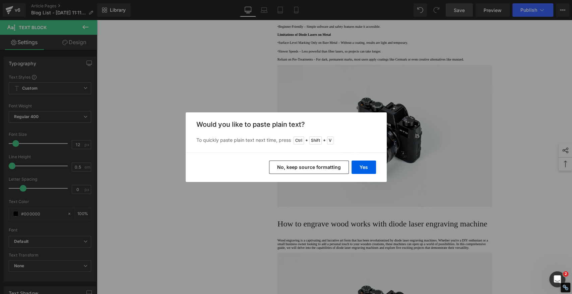
click at [316, 166] on button "No, keep source formatting" at bounding box center [309, 167] width 80 height 13
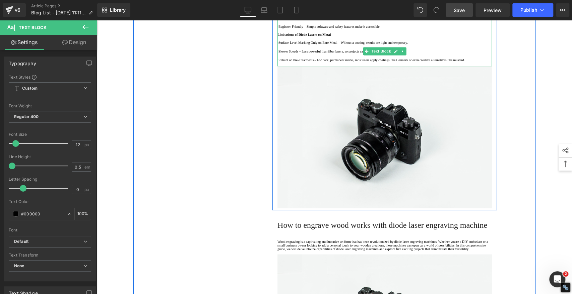
drag, startPoint x: 327, startPoint y: 128, endPoint x: 263, endPoint y: 130, distance: 63.7
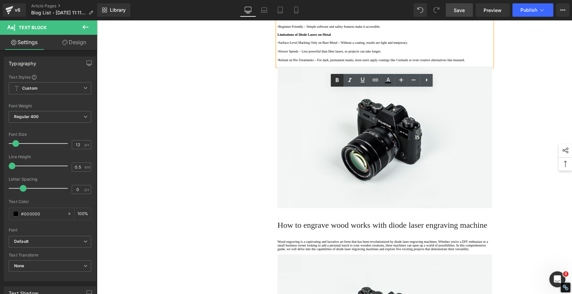
click at [337, 80] on icon at bounding box center [337, 80] width 3 height 4
click at [321, 12] on p "· Compact and Portable – Easy to store and move, unlike large industrial units." at bounding box center [384, 9] width 214 height 5
drag, startPoint x: 322, startPoint y: 146, endPoint x: 274, endPoint y: 145, distance: 47.6
click at [277, 12] on p "· Compact and Portable – Easy to store and move, unlike large industrial units." at bounding box center [384, 9] width 214 height 5
click at [339, 79] on icon at bounding box center [337, 80] width 8 height 8
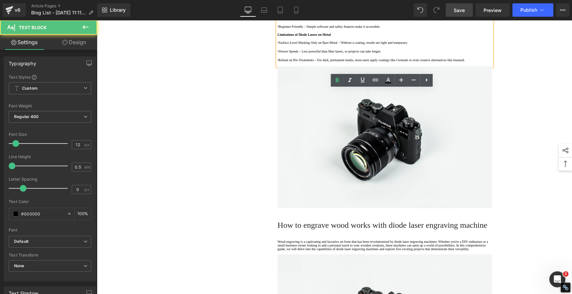
click at [326, 20] on p "· Multi-Material Versatility – Engraves on wood, leather, acrylic, and coated m…" at bounding box center [384, 17] width 214 height 5
click at [325, 20] on p "· Multi-Material Versatility – Engraves on wood, leather, acrylic, and coated m…" at bounding box center [384, 17] width 214 height 5
click at [326, 20] on p "· Multi-Material Versatility – Engraves on wood, leather, acrylic, and coated m…" at bounding box center [384, 17] width 214 height 5
click at [325, 20] on p "· Multi-Material Versatility – Engraves on wood, leather, acrylic, and coated m…" at bounding box center [384, 17] width 214 height 5
drag, startPoint x: 325, startPoint y: 159, endPoint x: 275, endPoint y: 159, distance: 50.3
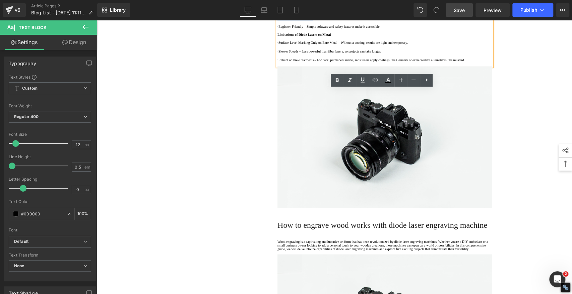
click at [277, 20] on p "· Multi-Material Versatility – Engraves on wood, leather, acrylic, and coated m…" at bounding box center [384, 17] width 214 height 5
click at [335, 80] on icon at bounding box center [337, 80] width 8 height 8
click at [320, 29] on p "· Beginner-Friendly – Simple software and safety features make it accessible." at bounding box center [384, 26] width 214 height 5
click at [313, 29] on p "· Beginner-Friendly – Simple software and safety features make it accessible." at bounding box center [384, 26] width 214 height 5
drag, startPoint x: 313, startPoint y: 171, endPoint x: 275, endPoint y: 169, distance: 37.9
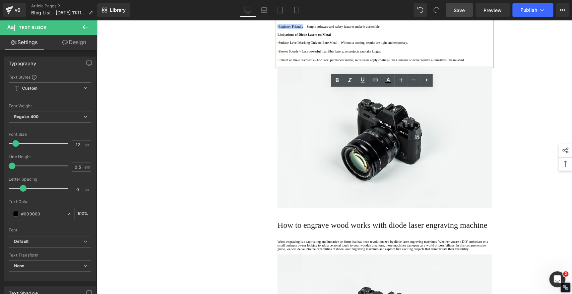
click at [277, 29] on p "· Beginner-Friendly – Simple software and safety features make it accessible." at bounding box center [384, 26] width 214 height 5
click at [336, 79] on icon at bounding box center [337, 80] width 3 height 4
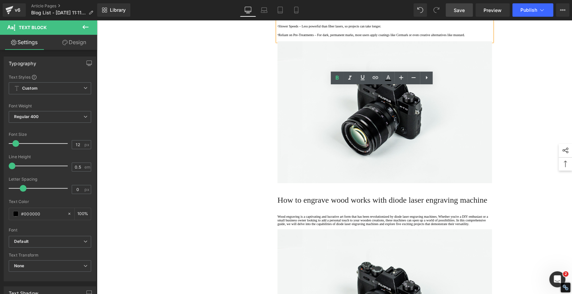
scroll to position [694, 0]
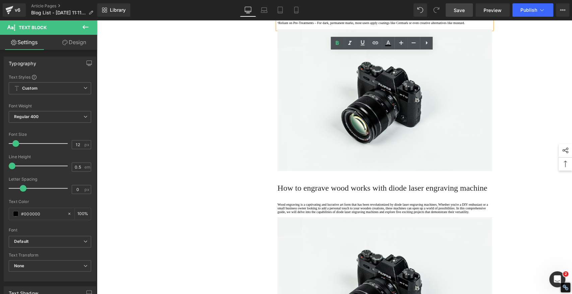
click at [357, 8] on p "· Surface-Level Marking Only on Bare Metal – Without a coating, results are lig…" at bounding box center [384, 5] width 214 height 5
drag, startPoint x: 357, startPoint y: 157, endPoint x: 275, endPoint y: 157, distance: 82.1
click at [277, 8] on p "· Surface-Level Marking Only on Bare Metal – Without a coating, results are lig…" at bounding box center [384, 5] width 214 height 5
click at [336, 43] on icon at bounding box center [337, 43] width 3 height 4
click at [308, 17] on p "· Slower Speeds – Less powerful than fiber lasers, so projects can take longer." at bounding box center [384, 14] width 214 height 5
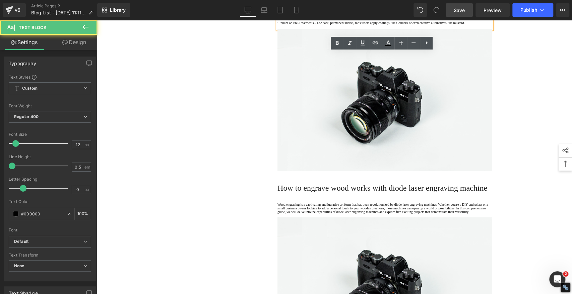
click at [308, 17] on p "· Slower Speeds – Less powerful than fiber lasers, so projects can take longer." at bounding box center [384, 14] width 214 height 5
click at [306, 17] on p "· Slower Speeds – Less powerful than fiber lasers, so projects can take longer." at bounding box center [384, 14] width 214 height 5
click at [307, 17] on p "· Slower Speeds – Less powerful than fiber lasers, so projects can take longer." at bounding box center [384, 14] width 214 height 5
drag, startPoint x: 307, startPoint y: 170, endPoint x: 275, endPoint y: 169, distance: 31.2
click at [277, 17] on p "· Slower Speeds – Less powerful than fiber lasers, so projects can take longer." at bounding box center [384, 14] width 214 height 5
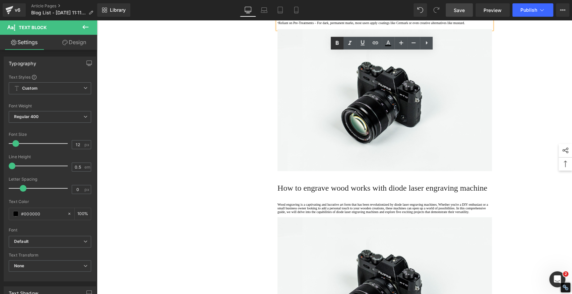
click at [338, 43] on icon at bounding box center [337, 43] width 3 height 4
click at [328, 25] on p "· Reliant on Pre-Treatments – For dark, permanent marks, most users apply coati…" at bounding box center [384, 22] width 214 height 5
drag, startPoint x: 328, startPoint y: 182, endPoint x: 266, endPoint y: 181, distance: 61.6
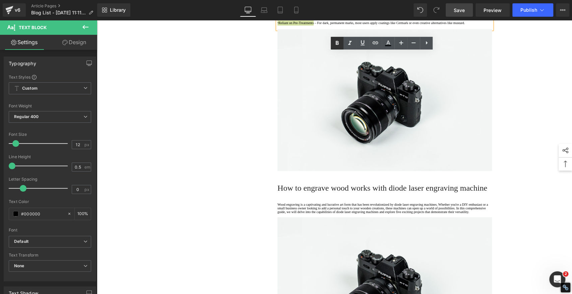
drag, startPoint x: 337, startPoint y: 42, endPoint x: 332, endPoint y: 49, distance: 8.1
click at [337, 42] on icon at bounding box center [337, 43] width 3 height 4
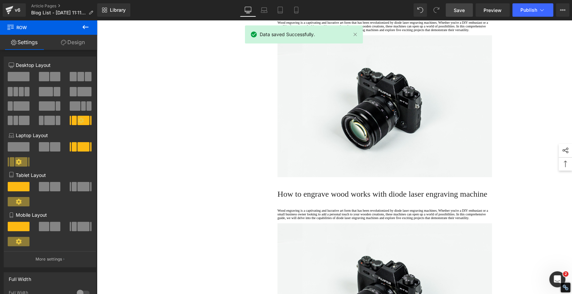
scroll to position [880, 0]
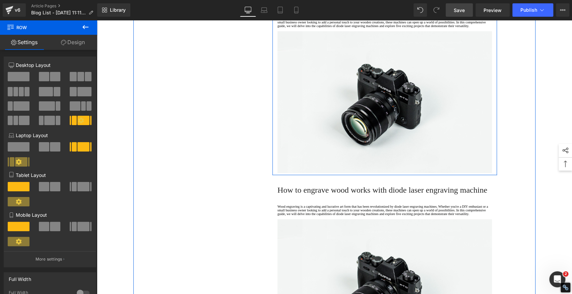
click at [304, 6] on span "How to engrave wood works with diode laser engraving machine" at bounding box center [382, 2] width 210 height 9
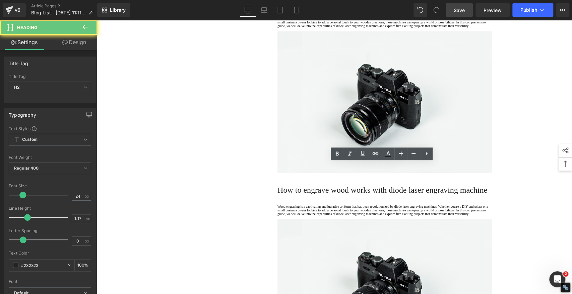
click at [304, 6] on span "How to engrave wood works with diode laser engraving machine" at bounding box center [382, 2] width 210 height 9
paste div
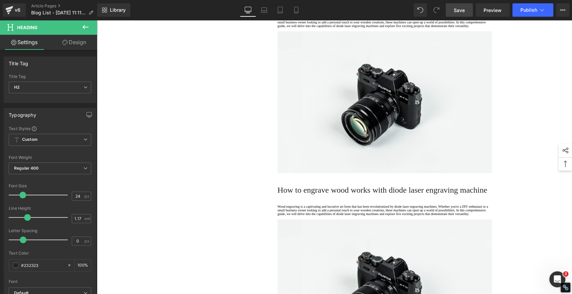
click at [304, 7] on h2 "3. How Diode Lasers Engrave Metal" at bounding box center [384, 1] width 214 height 9
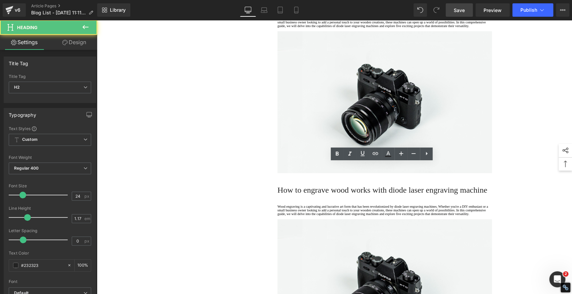
click at [304, 7] on h2 "3. How Diode Lasers Engrave Metal" at bounding box center [384, 1] width 214 height 9
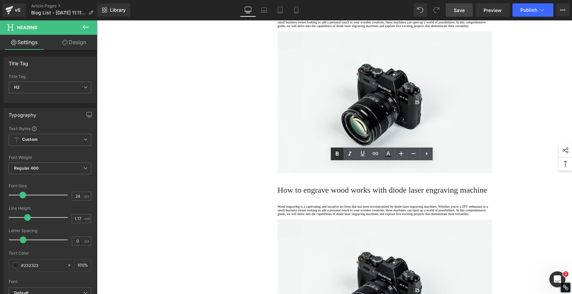
click at [338, 152] on icon at bounding box center [337, 154] width 3 height 4
click at [220, 168] on div "1. Is the laser engraving machine good at engraving wooden materials Text Block…" at bounding box center [334, 261] width 402 height 2130
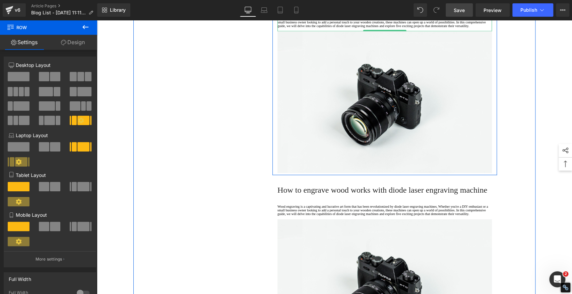
click at [295, 28] on p "Wood engraving is a captivating and lucrative art form that has been revolution…" at bounding box center [384, 22] width 214 height 11
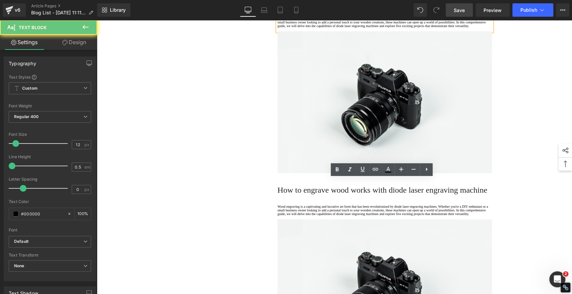
click at [297, 28] on p "Wood engraving is a captivating and lucrative art form that has been revolution…" at bounding box center [384, 22] width 214 height 11
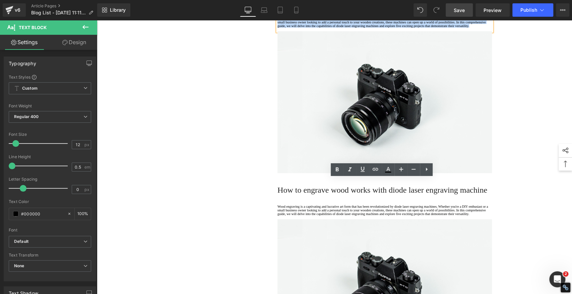
drag, startPoint x: 301, startPoint y: 211, endPoint x: 267, endPoint y: 170, distance: 53.6
click at [267, 170] on div "Diode Laser Engraving vs. Traditional Metal Engraving: Which Should You Choose …" at bounding box center [384, 251] width 235 height 2110
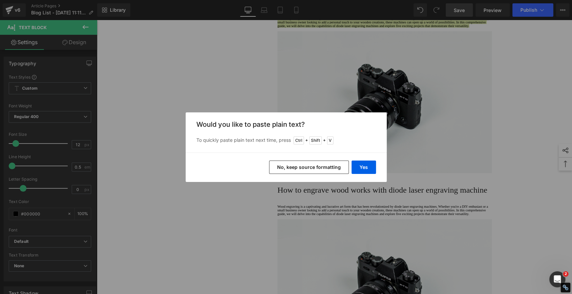
click at [332, 168] on button "No, keep source formatting" at bounding box center [309, 167] width 80 height 13
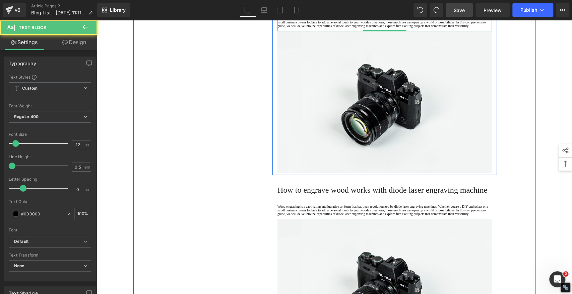
click at [298, 28] on p "Wood engraving is a captivating and lucrative art form that has been revolution…" at bounding box center [384, 22] width 214 height 11
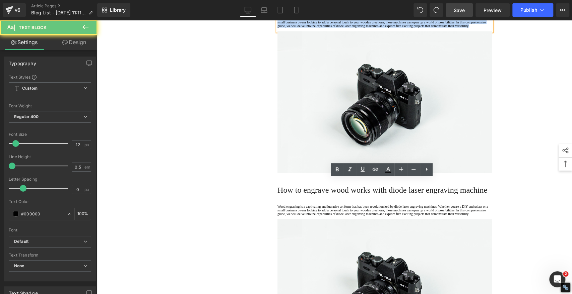
drag, startPoint x: 301, startPoint y: 212, endPoint x: 261, endPoint y: 175, distance: 54.5
click at [261, 175] on div "1. Is the laser engraving machine good at engraving wooden materials Text Block…" at bounding box center [334, 261] width 402 height 2130
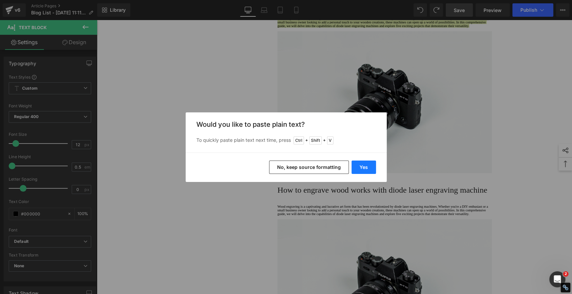
drag, startPoint x: 364, startPoint y: 165, endPoint x: 268, endPoint y: 145, distance: 98.6
click at [364, 165] on button "Yes" at bounding box center [363, 167] width 24 height 13
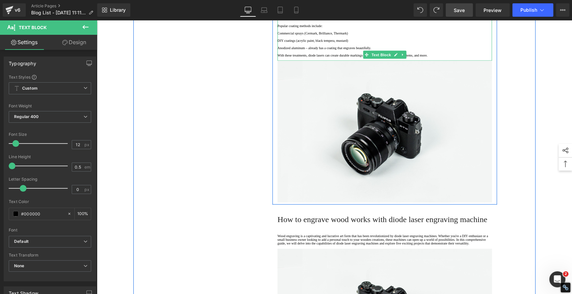
click at [349, 28] on p "Popular coating methods include:" at bounding box center [384, 26] width 214 height 4
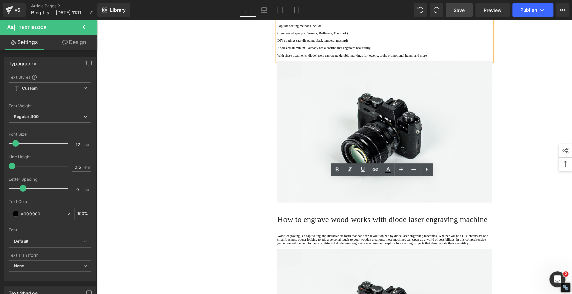
click at [349, 28] on p "Popular coating methods include:" at bounding box center [384, 26] width 214 height 4
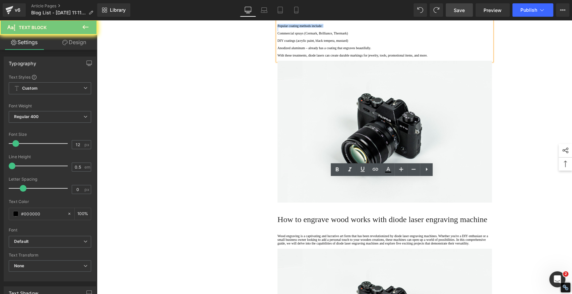
click at [349, 28] on p "Popular coating methods include:" at bounding box center [384, 26] width 214 height 4
click at [335, 168] on icon at bounding box center [337, 170] width 8 height 8
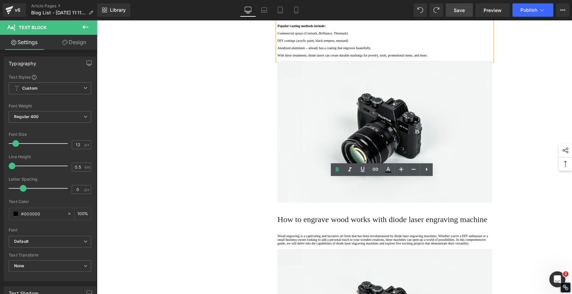
click at [185, 195] on div "1. Is the laser engraving machine good at engraving wooden materials Text Block…" at bounding box center [334, 275] width 402 height 2159
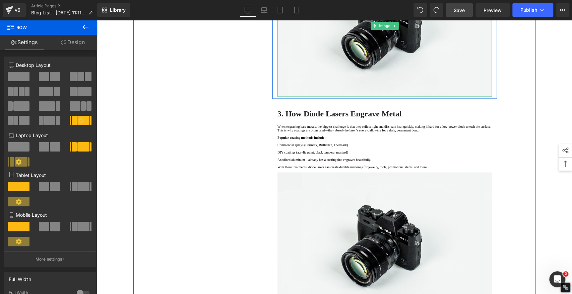
scroll to position [694, 0]
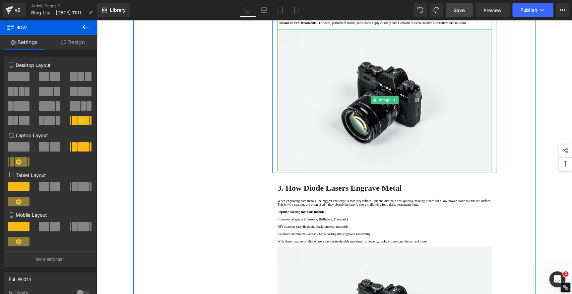
click at [280, 7] on strong "· Surface-Level Marking Only on Bare Metal" at bounding box center [309, 6] width 64 height 4
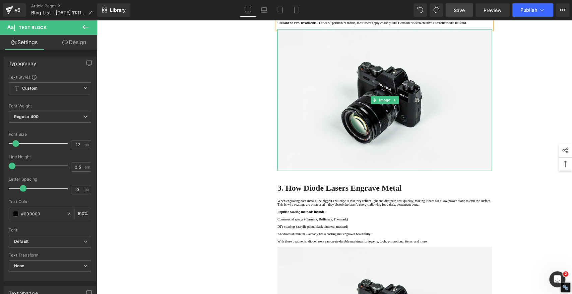
copy span "·"
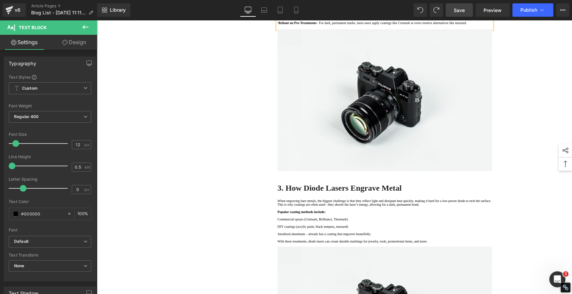
scroll to position [880, 0]
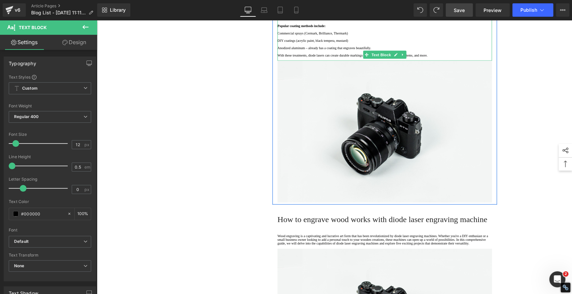
click at [294, 39] on p at bounding box center [384, 37] width 214 height 4
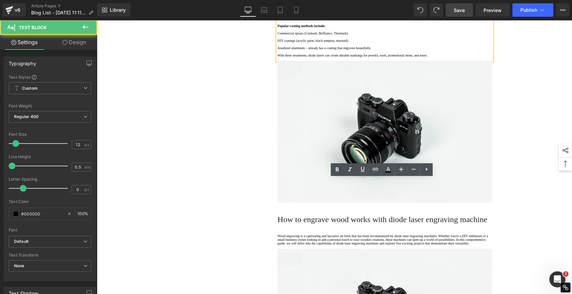
click at [277, 35] on p "Commercial sprays (Cermark, Brilliance, Thermark)" at bounding box center [384, 33] width 214 height 4
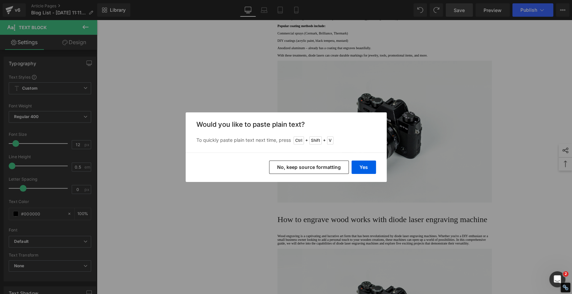
click at [320, 168] on button "No, keep source formatting" at bounding box center [309, 167] width 80 height 13
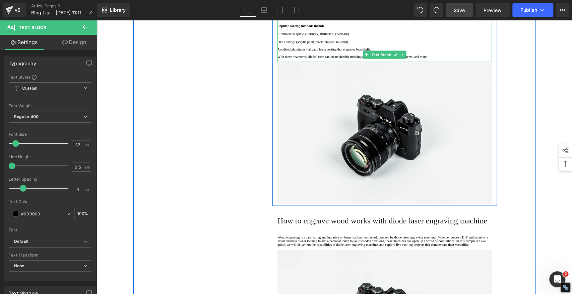
drag, startPoint x: 277, startPoint y: 230, endPoint x: 281, endPoint y: 229, distance: 4.7
click at [277, 44] on p "DIY coatings (acrylic paint, black tempera, mustard)" at bounding box center [384, 42] width 214 height 4
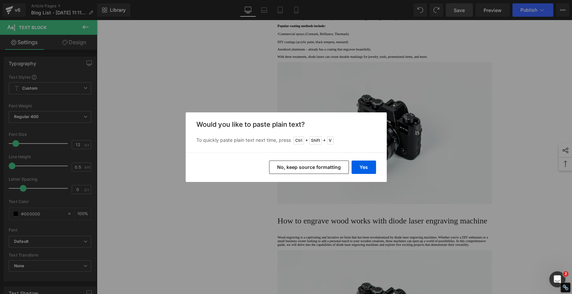
click at [306, 168] on button "No, keep source formatting" at bounding box center [309, 167] width 80 height 13
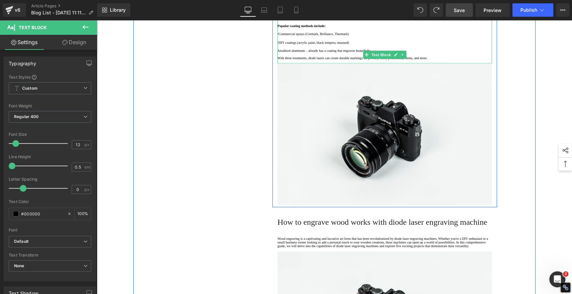
click at [277, 53] on p "Anodized aluminum – already has a coating that engraves beautifully." at bounding box center [384, 51] width 214 height 4
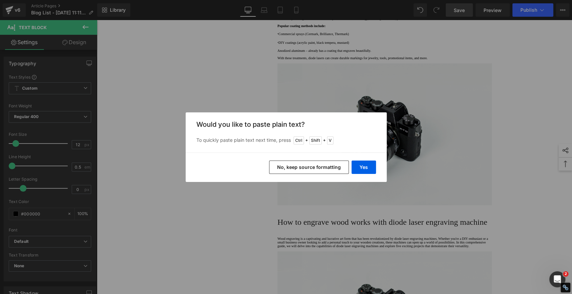
drag, startPoint x: 330, startPoint y: 165, endPoint x: 210, endPoint y: 169, distance: 119.6
click at [330, 165] on button "No, keep source formatting" at bounding box center [309, 167] width 80 height 13
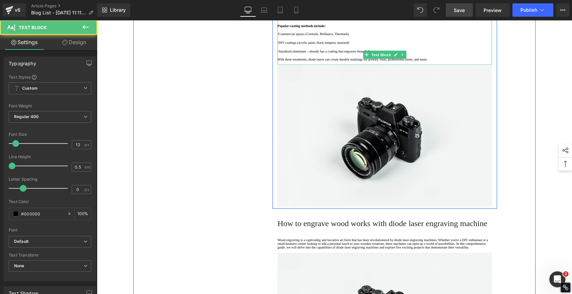
click at [315, 37] on p "· Commercial sprays (Cermark, Brilliance, Thermark)" at bounding box center [384, 33] width 214 height 5
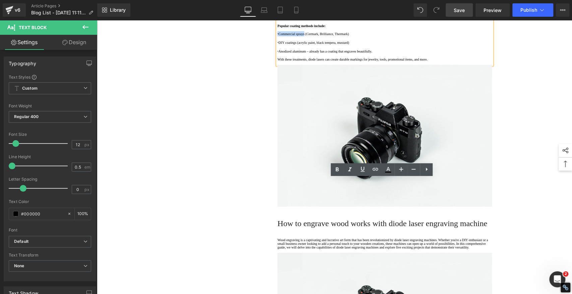
drag, startPoint x: 315, startPoint y: 219, endPoint x: 275, endPoint y: 217, distance: 39.6
click at [277, 37] on p "· Commercial sprays (Cermark, Brilliance, Thermark)" at bounding box center [384, 33] width 214 height 5
click at [338, 168] on icon at bounding box center [337, 170] width 8 height 8
drag, startPoint x: 305, startPoint y: 232, endPoint x: 308, endPoint y: 231, distance: 3.4
click at [305, 45] on p "· DIY coatings (acrylic paint, black tempera, mustard)" at bounding box center [384, 42] width 214 height 5
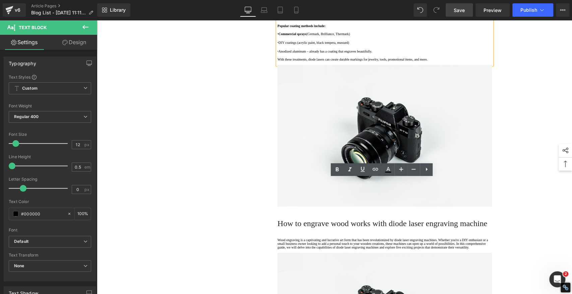
click at [302, 45] on p "· DIY coatings (acrylic paint, black tempera, mustard)" at bounding box center [384, 42] width 214 height 5
drag, startPoint x: 302, startPoint y: 230, endPoint x: 274, endPoint y: 229, distance: 27.2
click at [277, 45] on p "· DIY coatings (acrylic paint, black tempera, mustard)" at bounding box center [384, 42] width 214 height 5
drag, startPoint x: 337, startPoint y: 169, endPoint x: 335, endPoint y: 174, distance: 6.0
click at [337, 169] on icon at bounding box center [337, 170] width 8 height 8
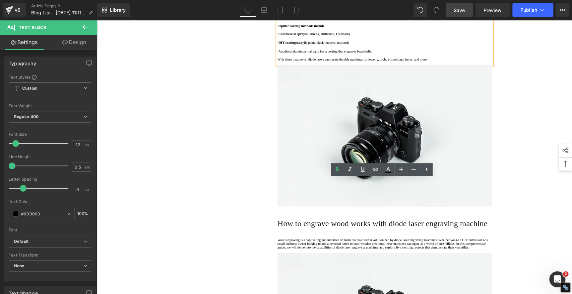
click at [316, 54] on p "· Anodized aluminum – already has a coating that engraves beautifully." at bounding box center [384, 51] width 214 height 5
drag, startPoint x: 316, startPoint y: 241, endPoint x: 275, endPoint y: 241, distance: 41.5
click at [277, 54] on p "· Anodized aluminum – already has a coating that engraves beautifully." at bounding box center [384, 51] width 214 height 5
click at [339, 170] on icon at bounding box center [337, 170] width 8 height 8
click at [198, 194] on div "1. Is the laser engraving machine good at engraving wooden materials Text Block…" at bounding box center [334, 278] width 402 height 2164
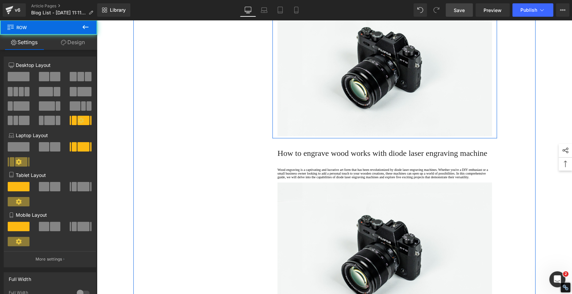
scroll to position [954, 0]
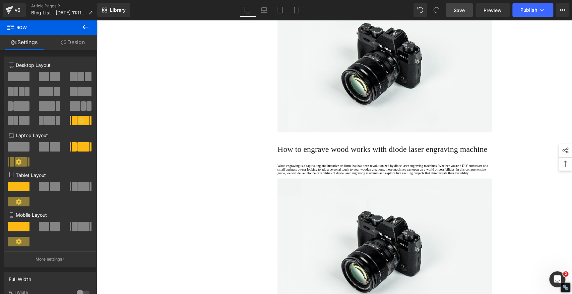
drag, startPoint x: 464, startPoint y: 10, endPoint x: 195, endPoint y: 117, distance: 289.0
click at [464, 10] on span "Save" at bounding box center [459, 10] width 11 height 7
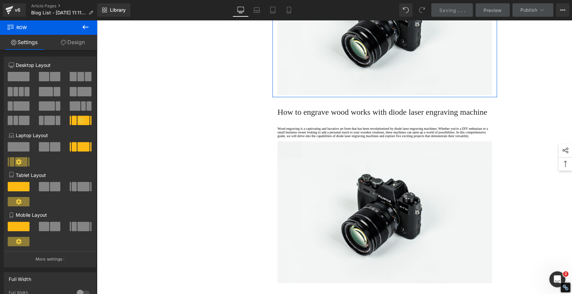
scroll to position [992, 0]
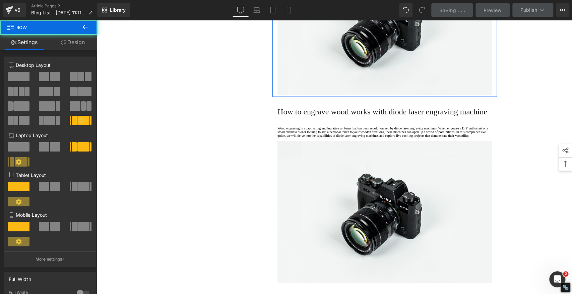
click at [209, 159] on div "1. Is the laser engraving machine good at engraving wooden materials Text Block…" at bounding box center [334, 166] width 402 height 2164
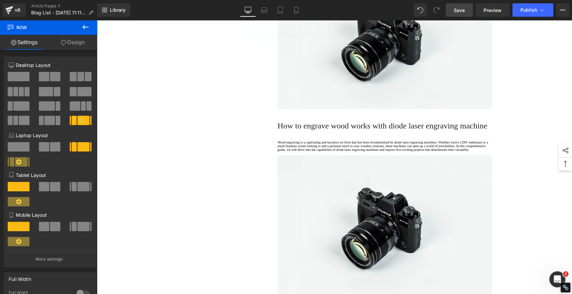
scroll to position [1178, 0]
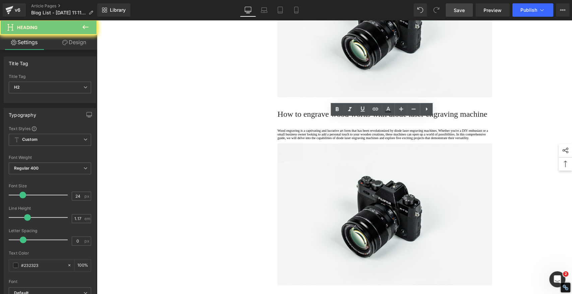
paste div
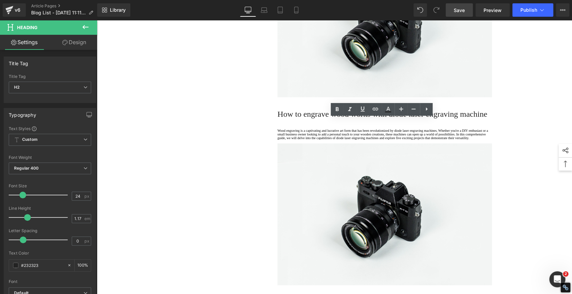
click at [337, 108] on icon at bounding box center [337, 110] width 8 height 8
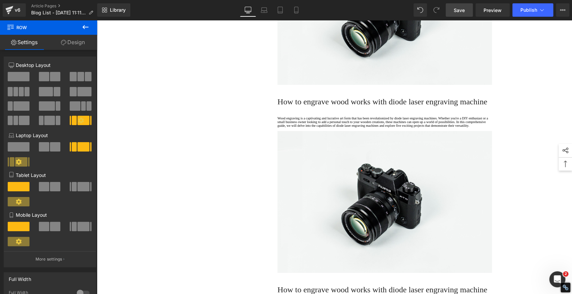
scroll to position [1215, 0]
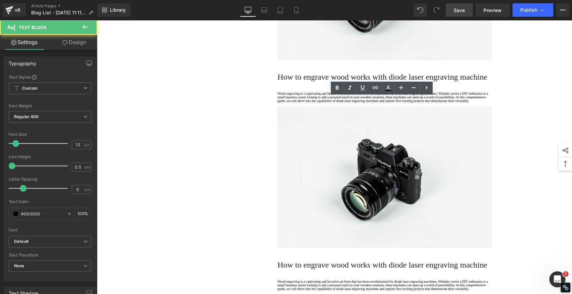
drag, startPoint x: 307, startPoint y: 131, endPoint x: 267, endPoint y: 99, distance: 51.0
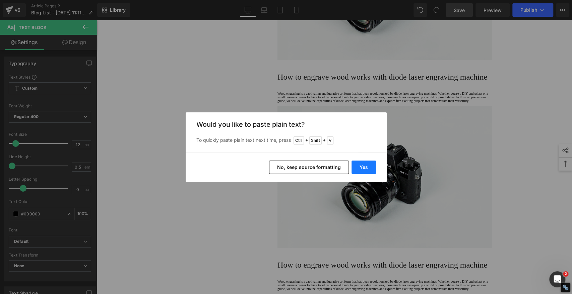
drag, startPoint x: 360, startPoint y: 165, endPoint x: 252, endPoint y: 137, distance: 111.1
click at [360, 165] on button "Yes" at bounding box center [363, 167] width 24 height 13
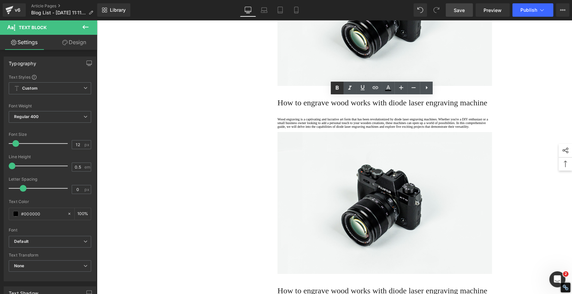
drag, startPoint x: 338, startPoint y: 87, endPoint x: 338, endPoint y: 93, distance: 6.0
click at [338, 86] on icon at bounding box center [337, 88] width 3 height 4
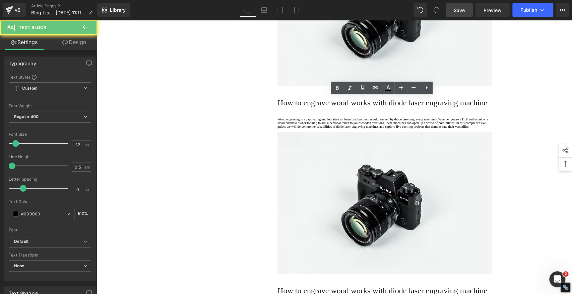
click at [339, 87] on icon at bounding box center [337, 88] width 8 height 8
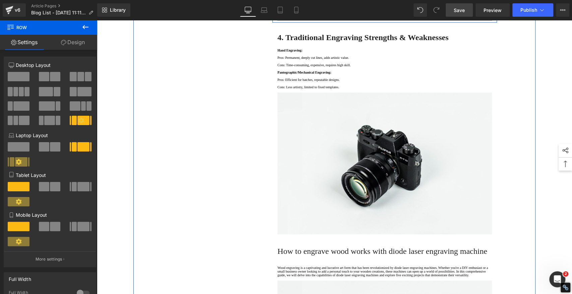
scroll to position [992, 0]
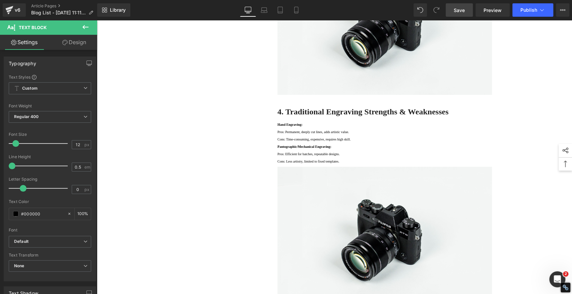
copy span "·"
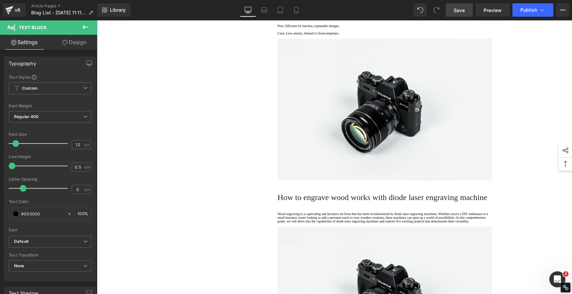
scroll to position [1140, 0]
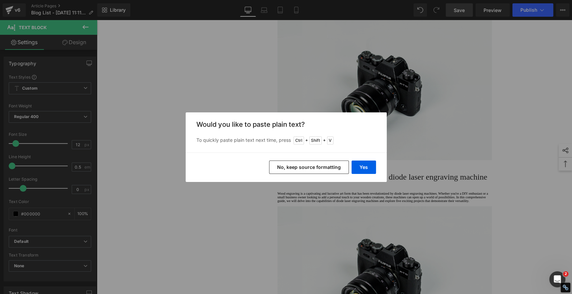
click at [329, 168] on button "No, keep source formatting" at bounding box center [309, 167] width 80 height 13
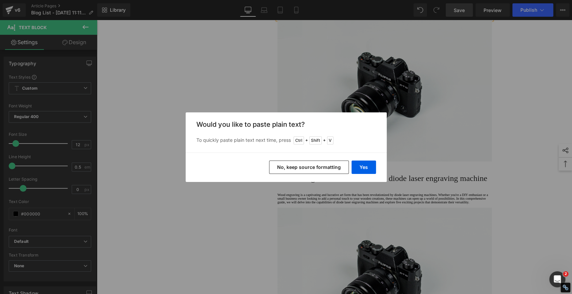
click at [297, 167] on button "No, keep source formatting" at bounding box center [309, 167] width 80 height 13
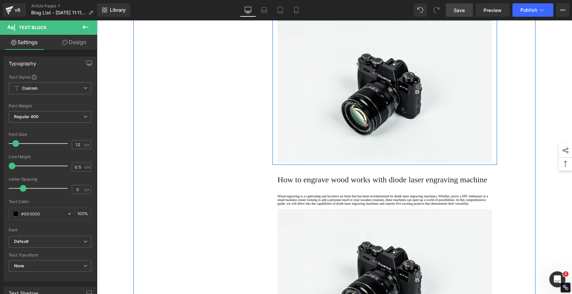
click at [277, 10] on p "Pros: Efficient for batches, repeatable designs." at bounding box center [384, 8] width 214 height 4
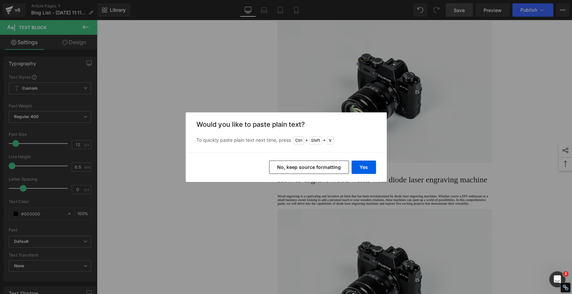
click at [330, 165] on button "No, keep source formatting" at bounding box center [309, 167] width 80 height 13
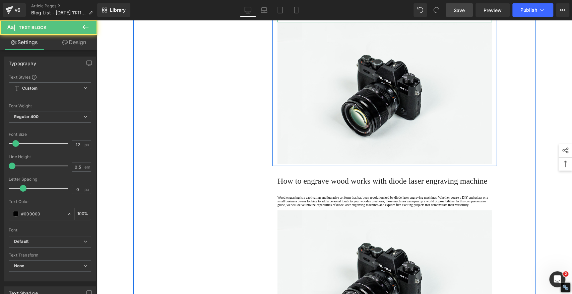
click at [277, 19] on p "Cons: Less artistry, limited to fixed templates." at bounding box center [384, 17] width 214 height 4
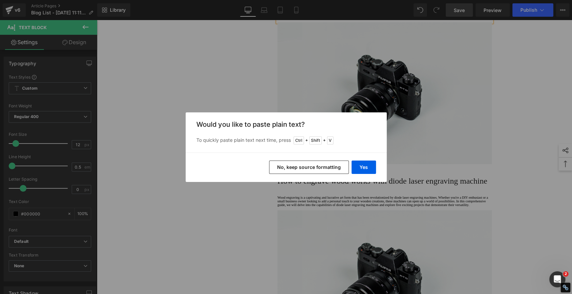
drag, startPoint x: 327, startPoint y: 170, endPoint x: 188, endPoint y: 150, distance: 139.8
click at [327, 170] on button "No, keep source formatting" at bounding box center [309, 167] width 80 height 13
